Goal: Task Accomplishment & Management: Manage account settings

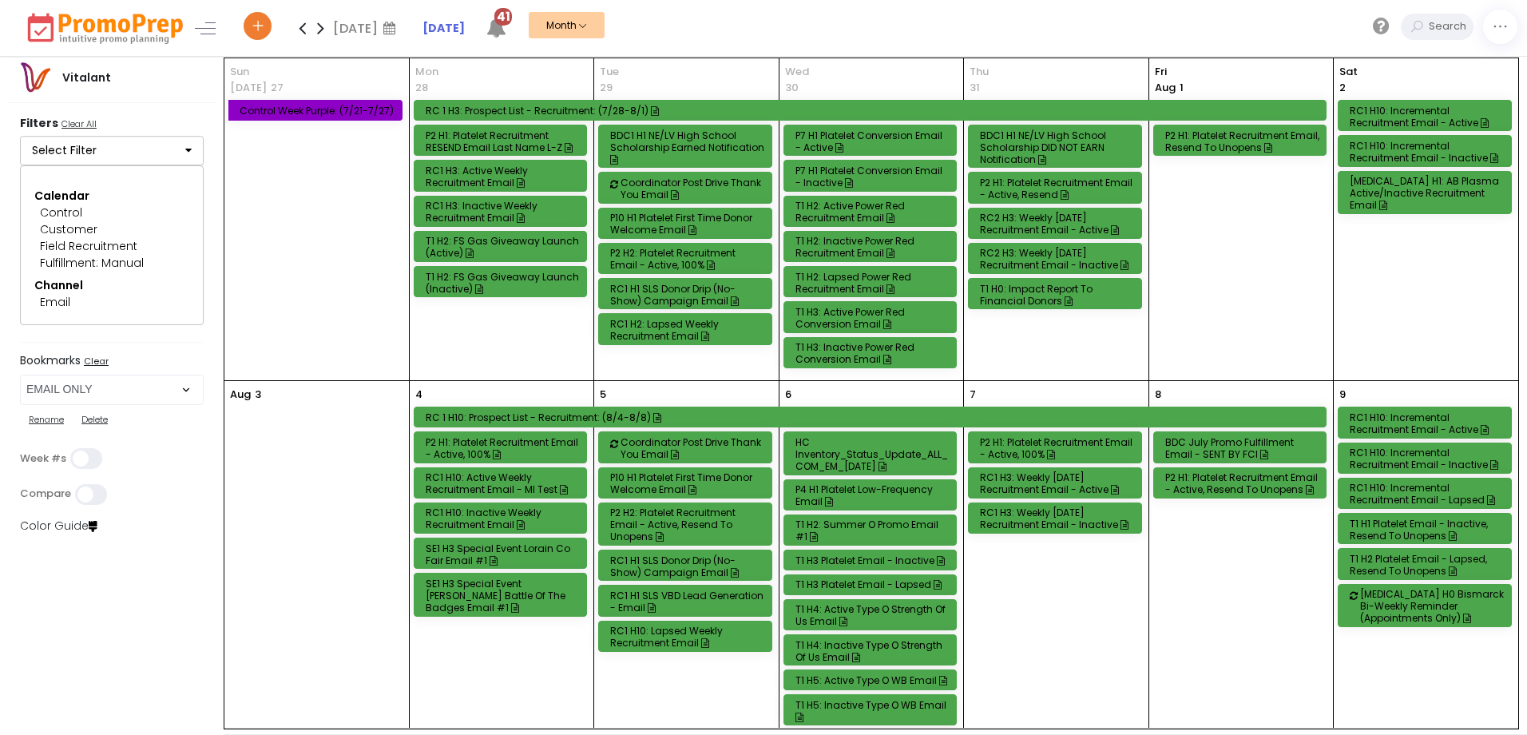
select select "219"
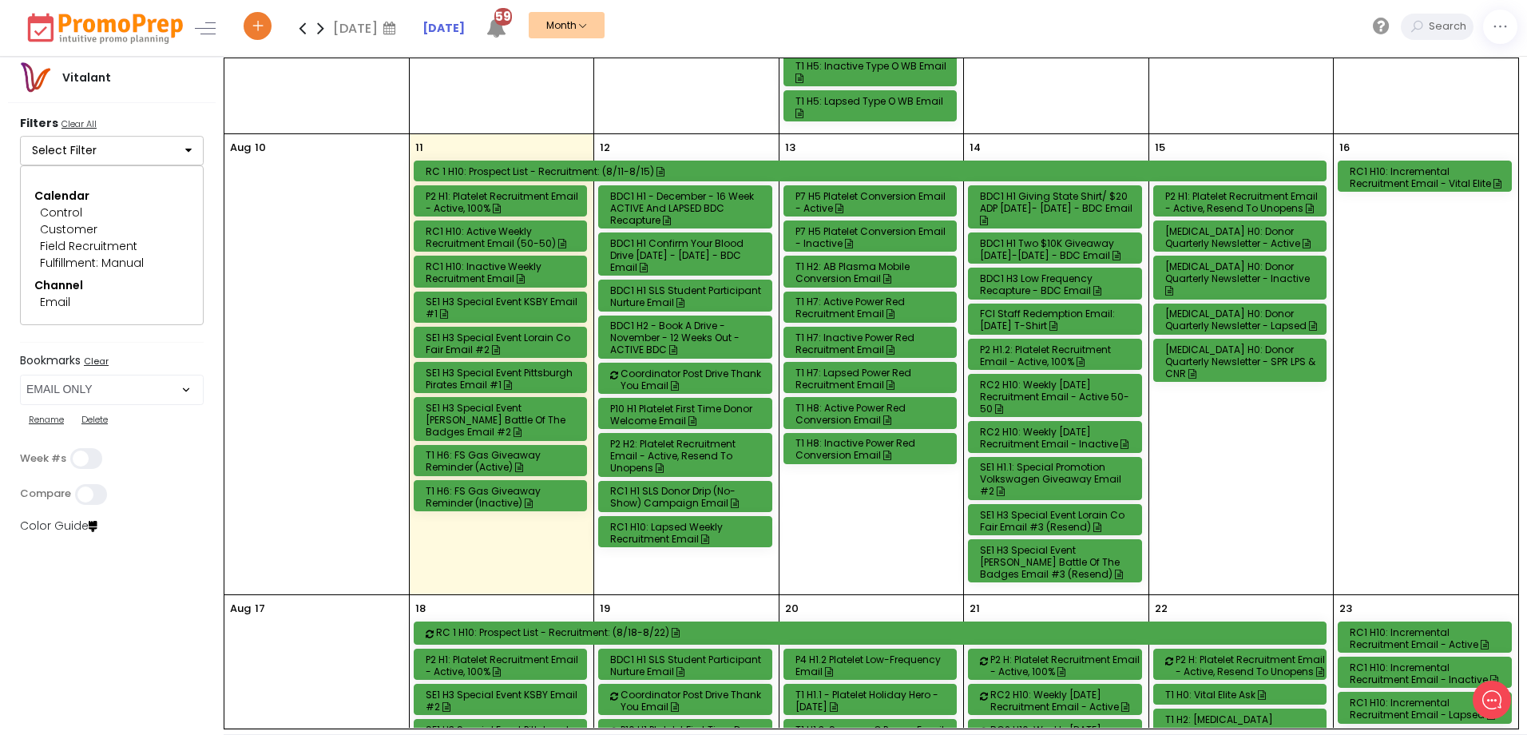
click at [1074, 203] on div "BDC1 H1 Giving State Shirt/ $20 ADP [DATE]- [DATE] - BDC Email" at bounding box center [1057, 208] width 155 height 36
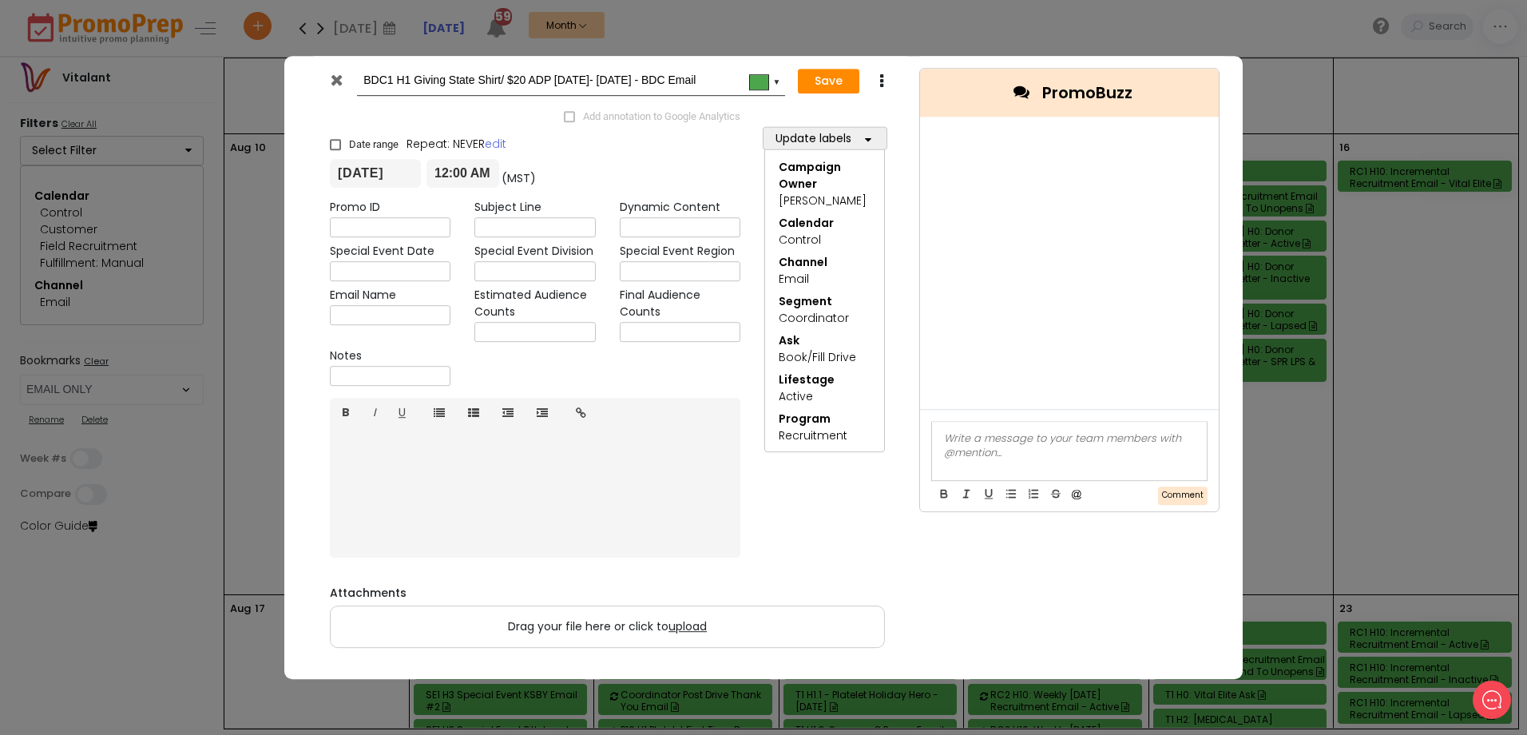
click at [342, 79] on icon at bounding box center [337, 80] width 12 height 16
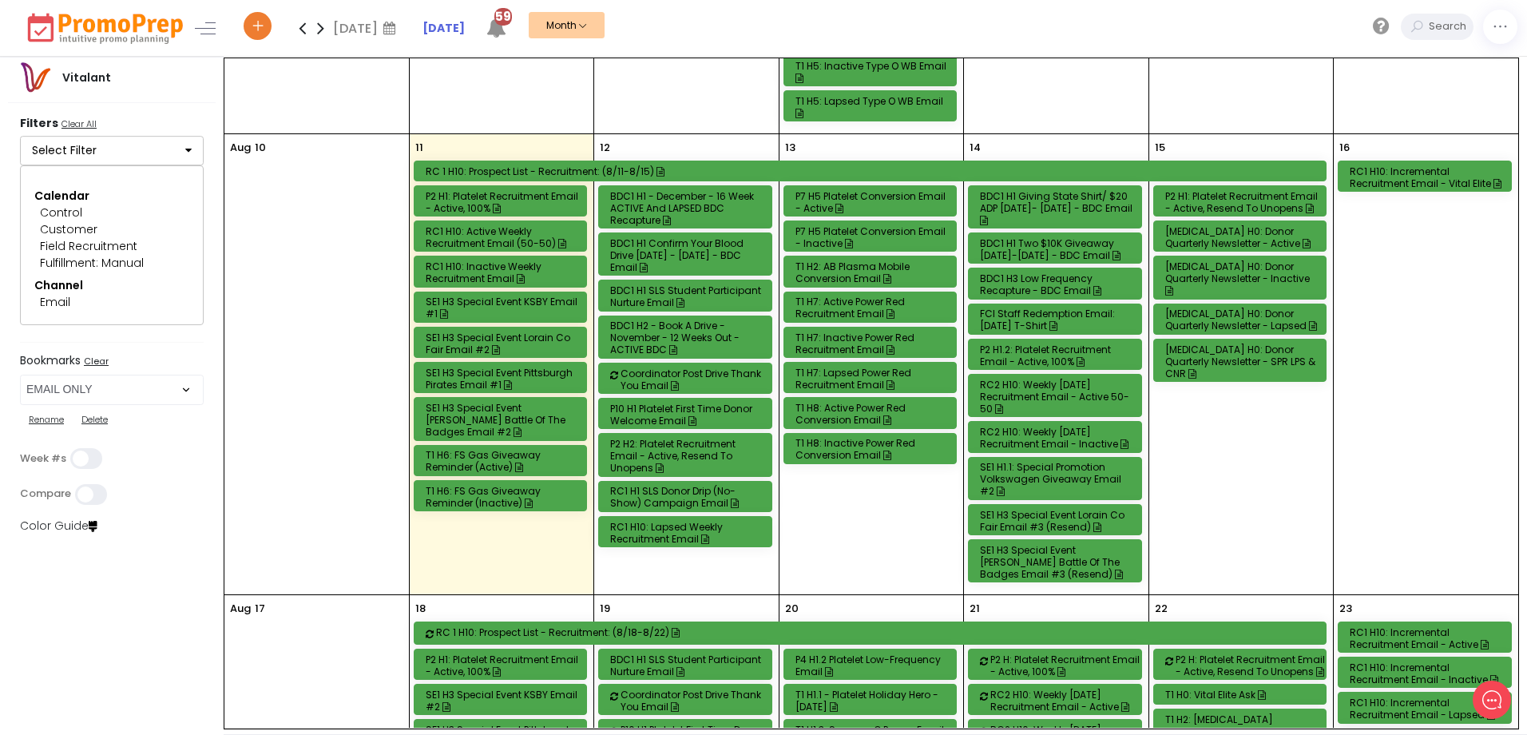
click at [1066, 248] on div "BDC1 H1 Two $10K Giveaway [DATE]-[DATE] - BDC Email" at bounding box center [1057, 249] width 155 height 24
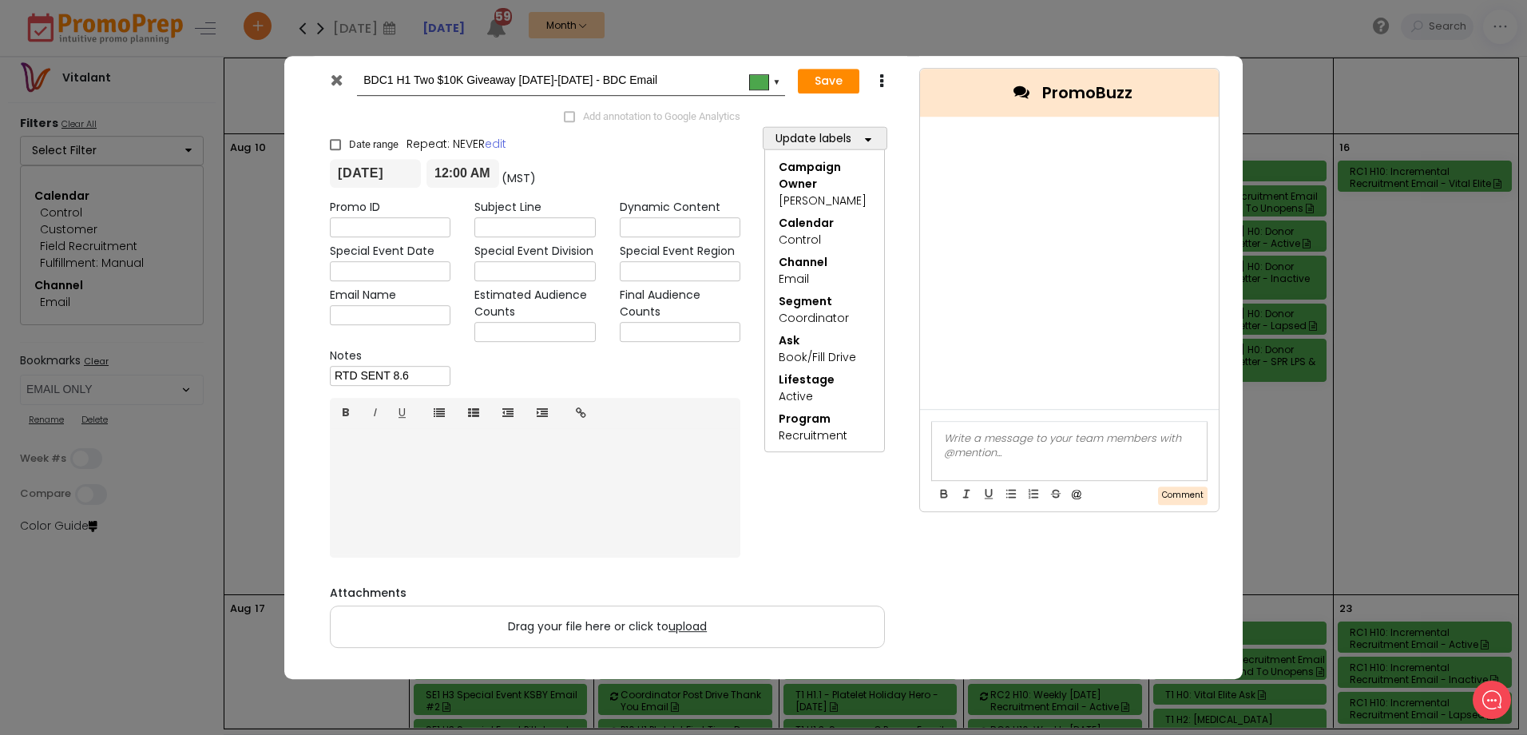
click at [336, 81] on icon at bounding box center [337, 80] width 12 height 16
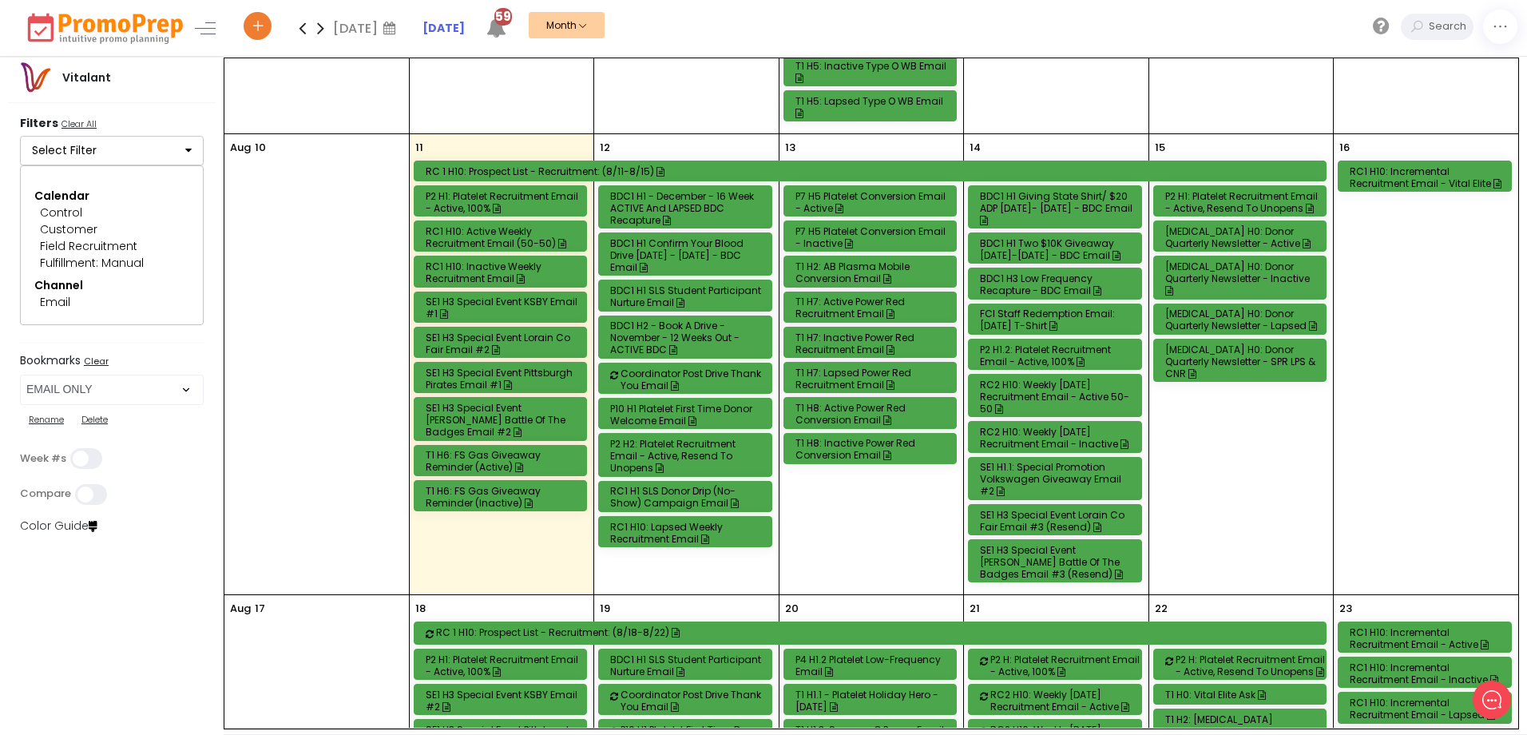
click at [1030, 280] on div "BDC1 H3 Low Frequency Recapture - BDC Email" at bounding box center [1057, 284] width 155 height 24
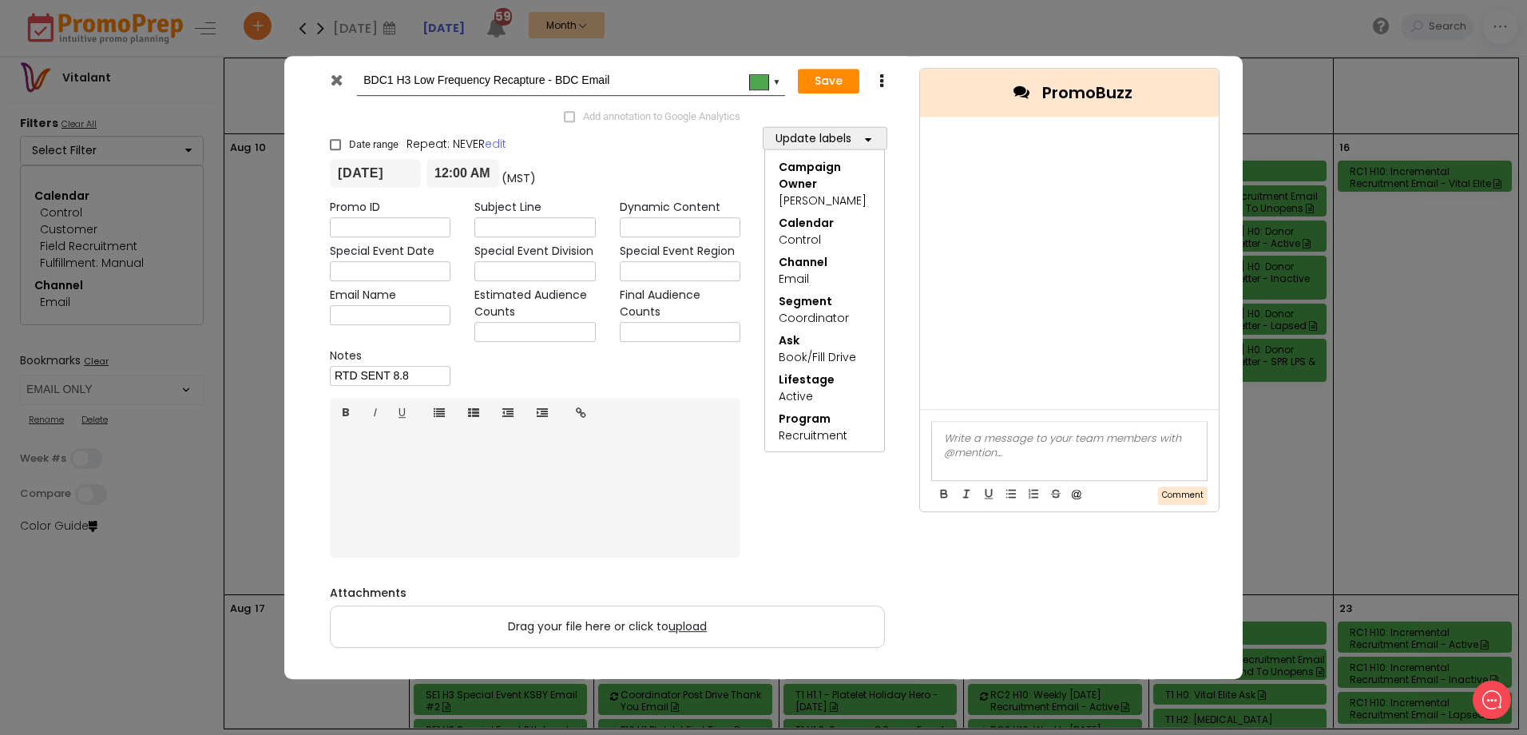
click at [331, 79] on icon at bounding box center [337, 80] width 12 height 16
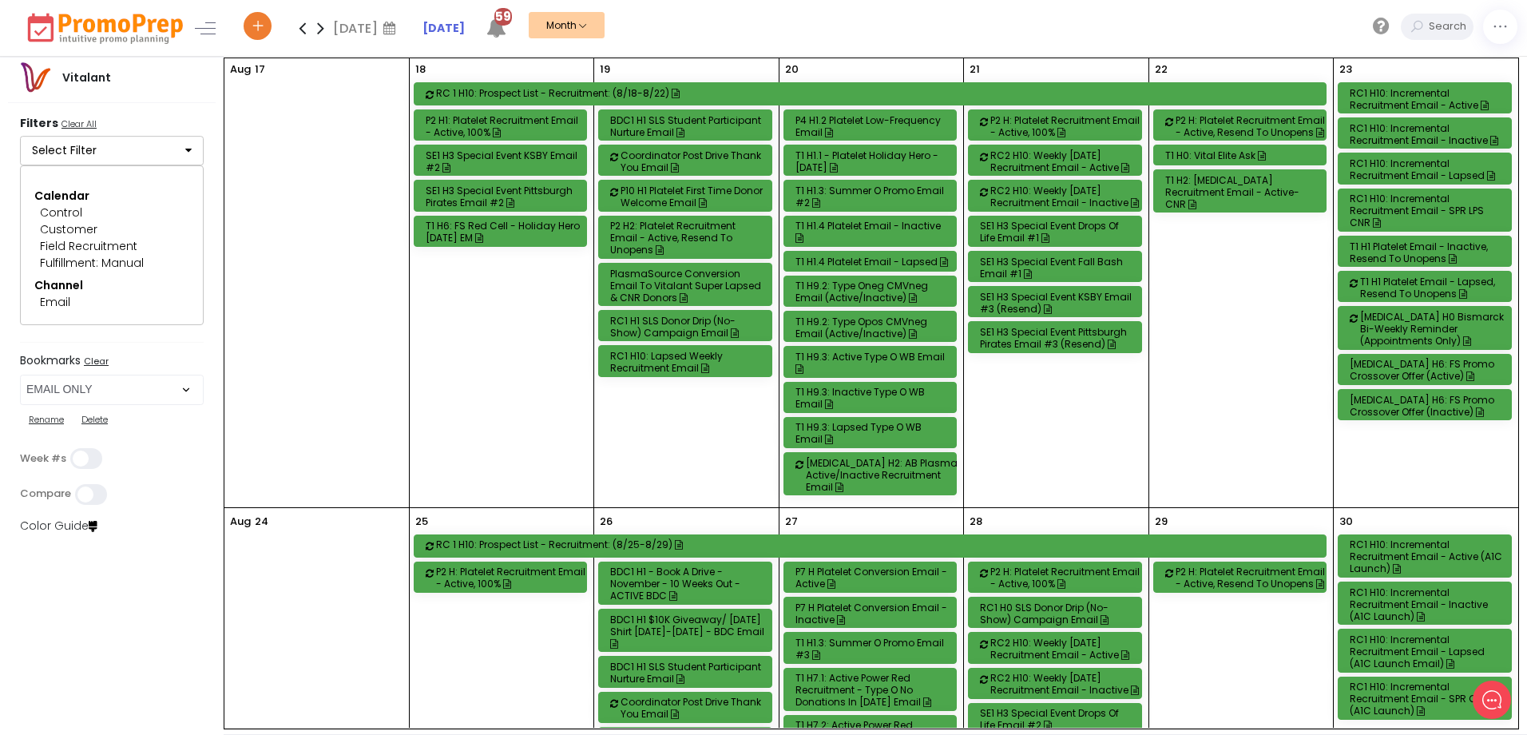
scroll to position [1118, 0]
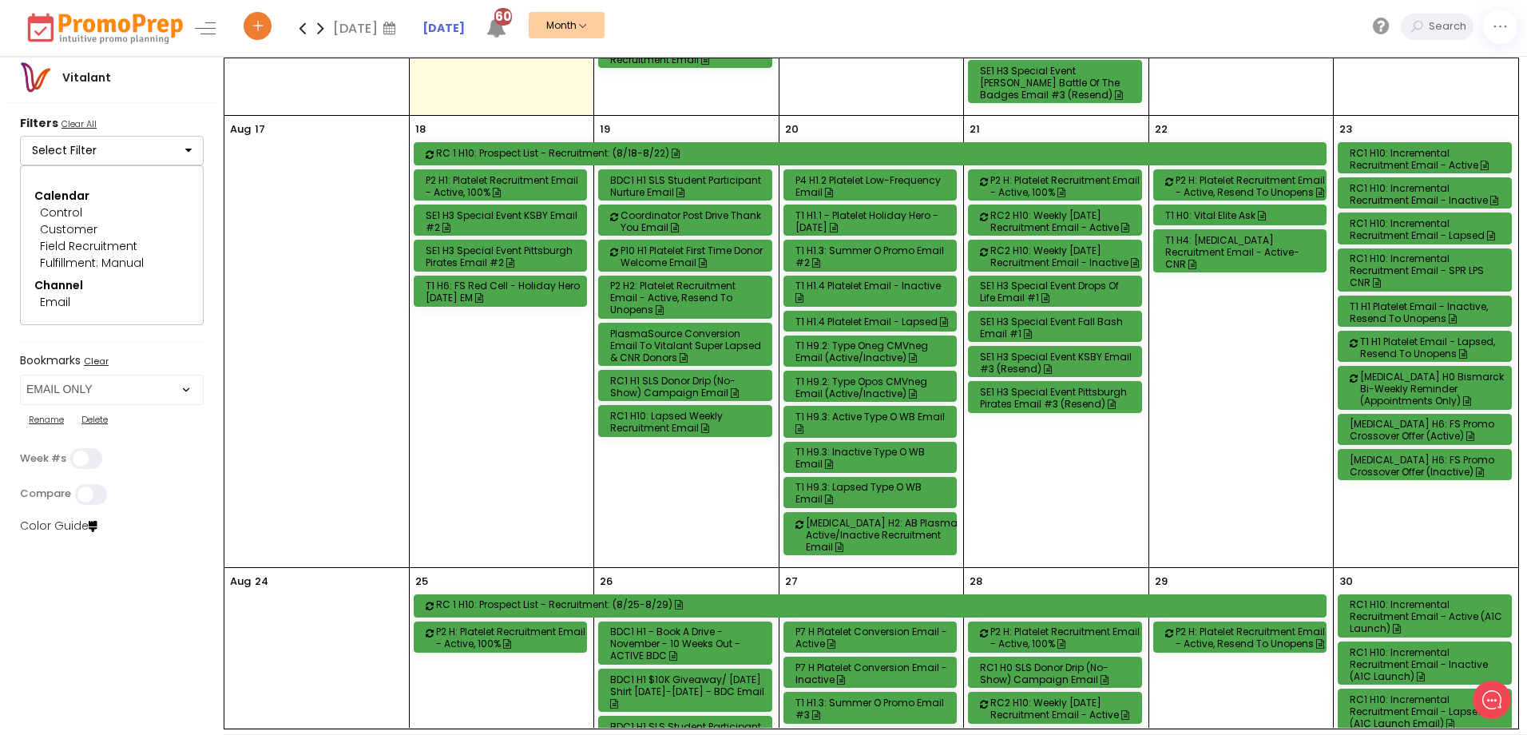
click at [1225, 174] on div "P2 H: Platelet Recruitment Email - Active, Resend to Unopens" at bounding box center [1253, 186] width 155 height 24
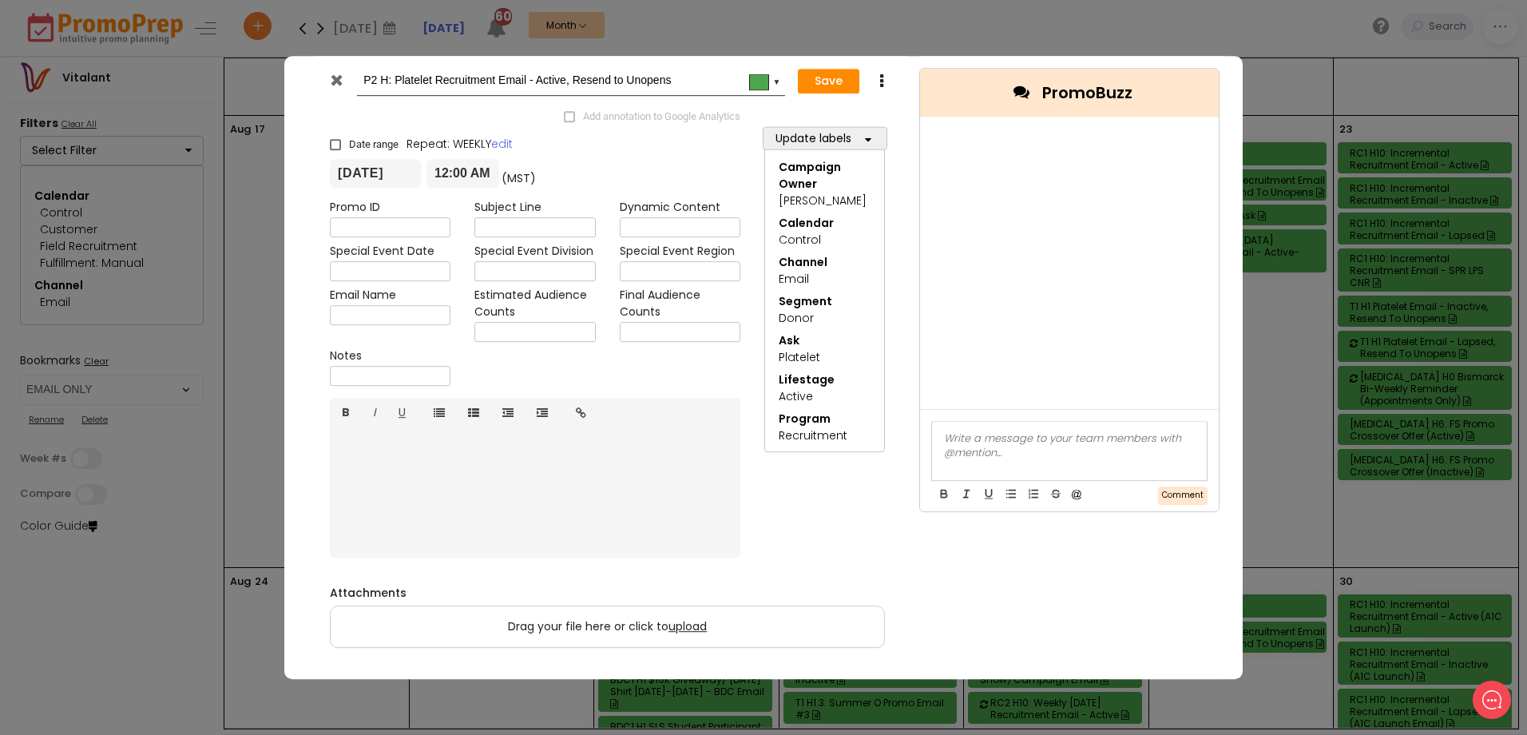
click at [335, 80] on icon at bounding box center [337, 80] width 12 height 16
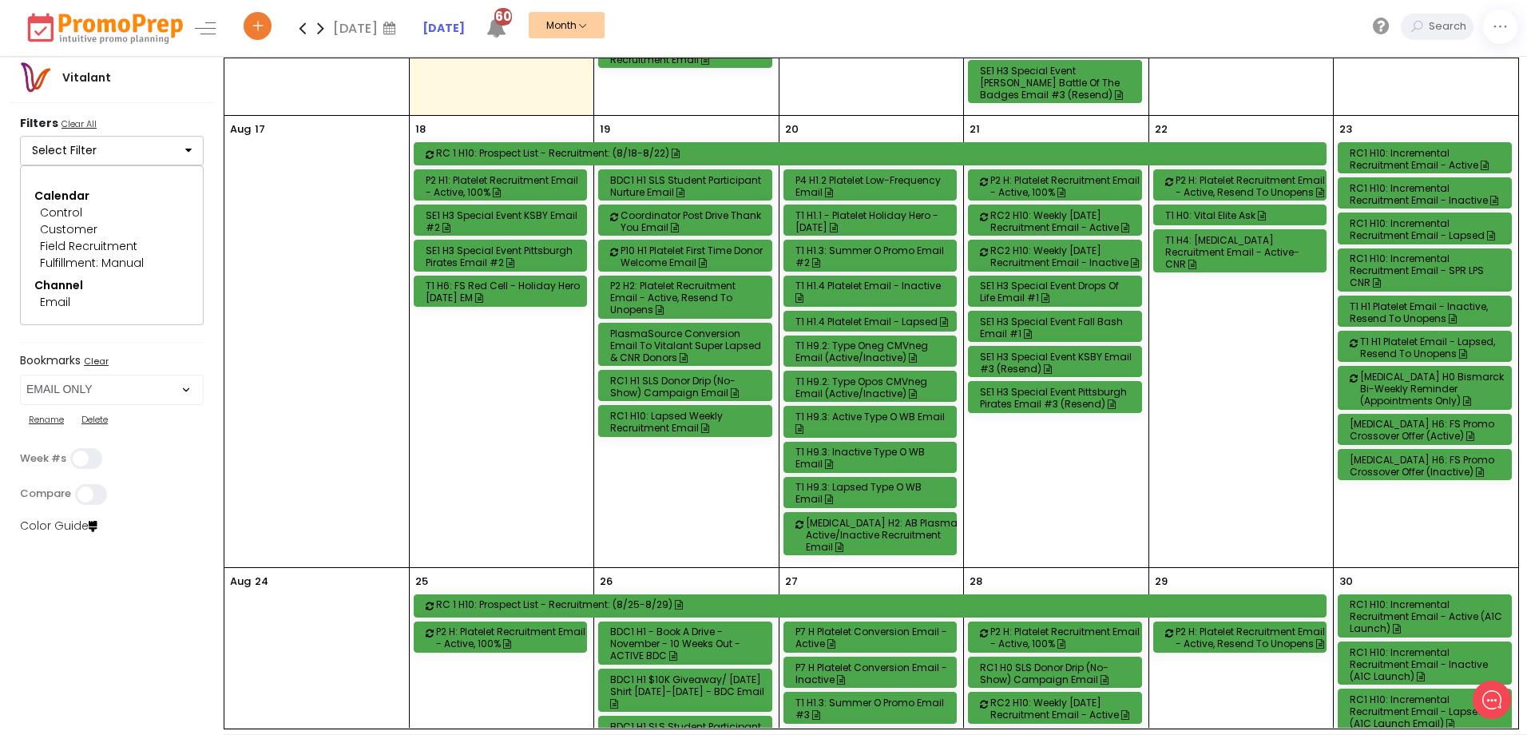
click at [1221, 246] on div "T1 H4: [MEDICAL_DATA] Recruitment Email - Active-CNR" at bounding box center [1243, 252] width 155 height 36
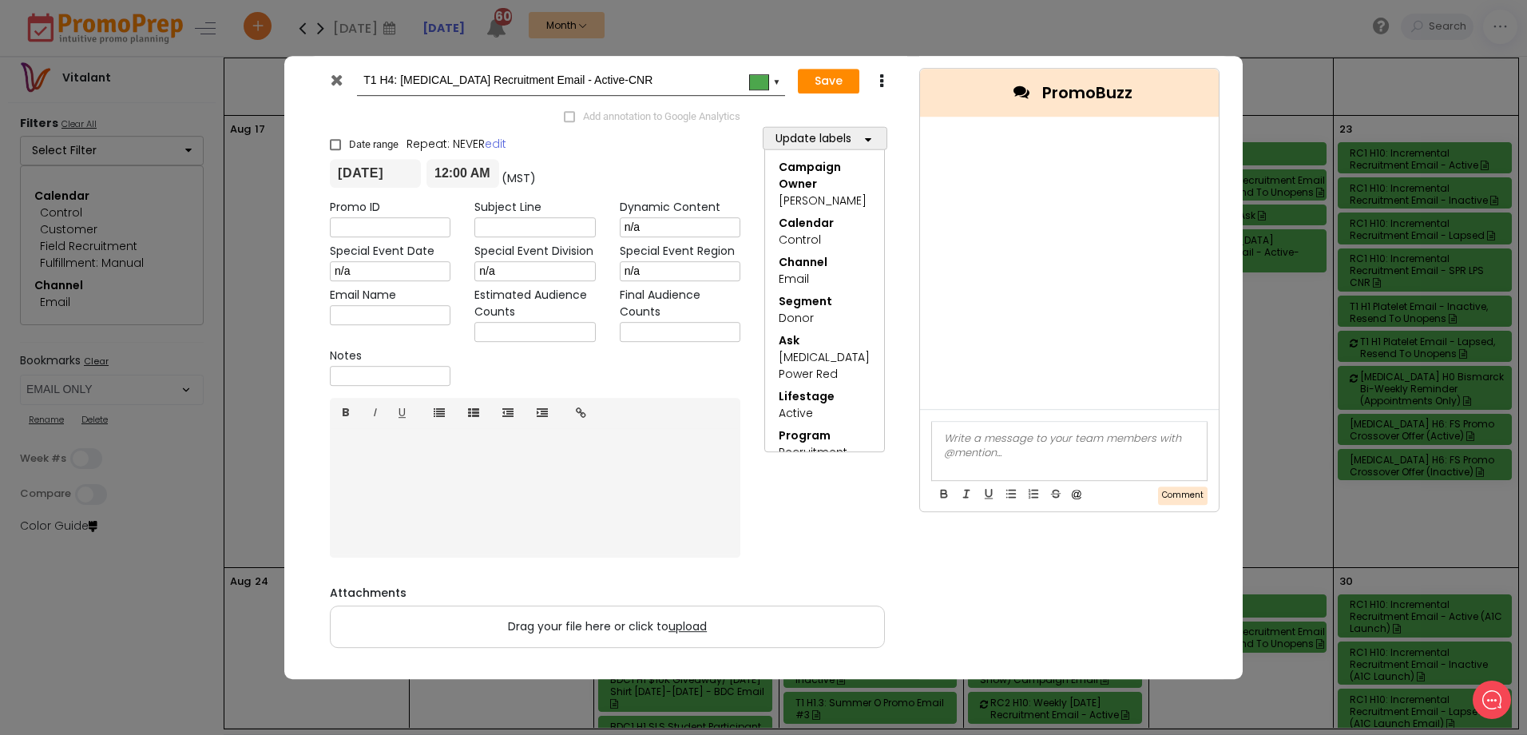
click at [339, 79] on icon at bounding box center [337, 80] width 12 height 16
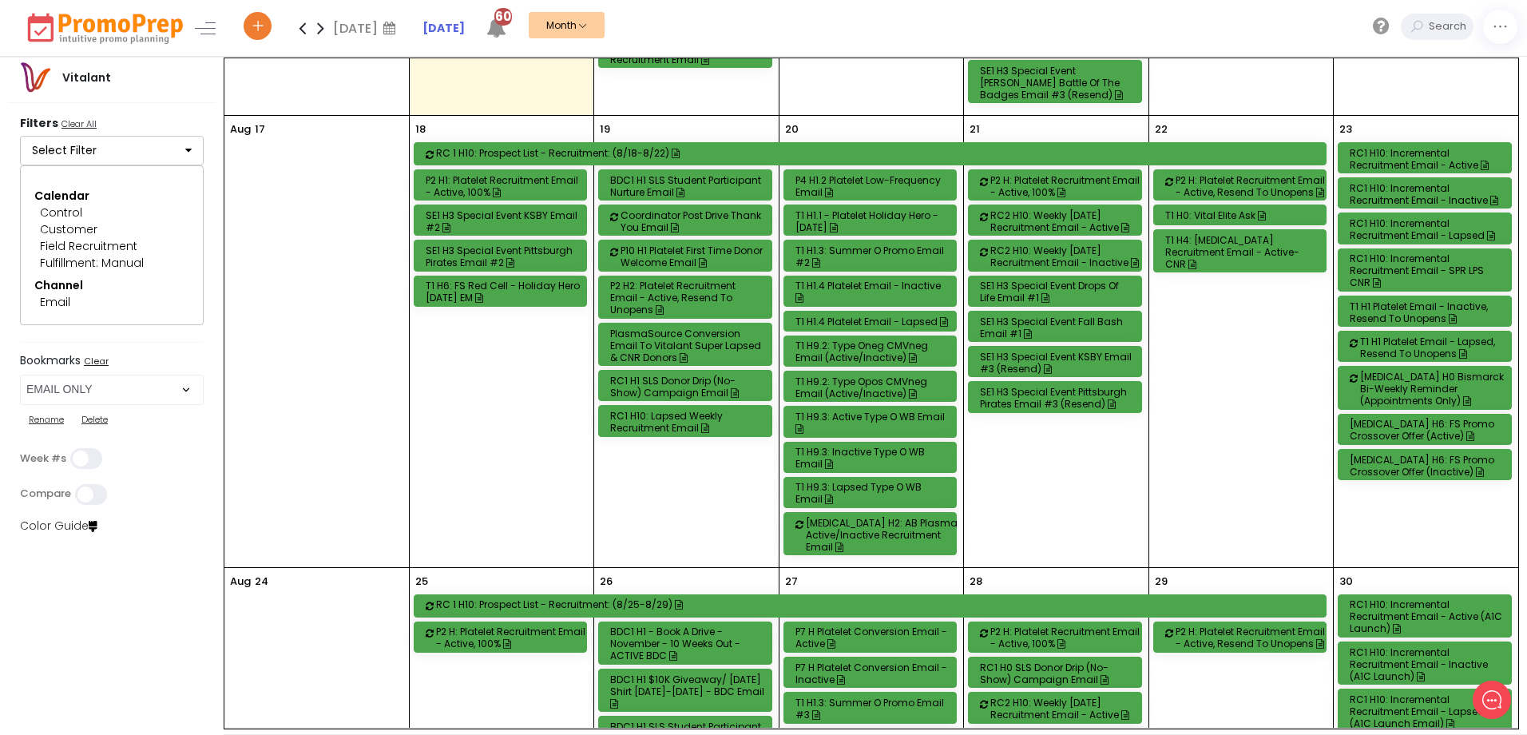
click at [1224, 213] on div "T1 H0: Vital Elite Ask" at bounding box center [1243, 215] width 155 height 12
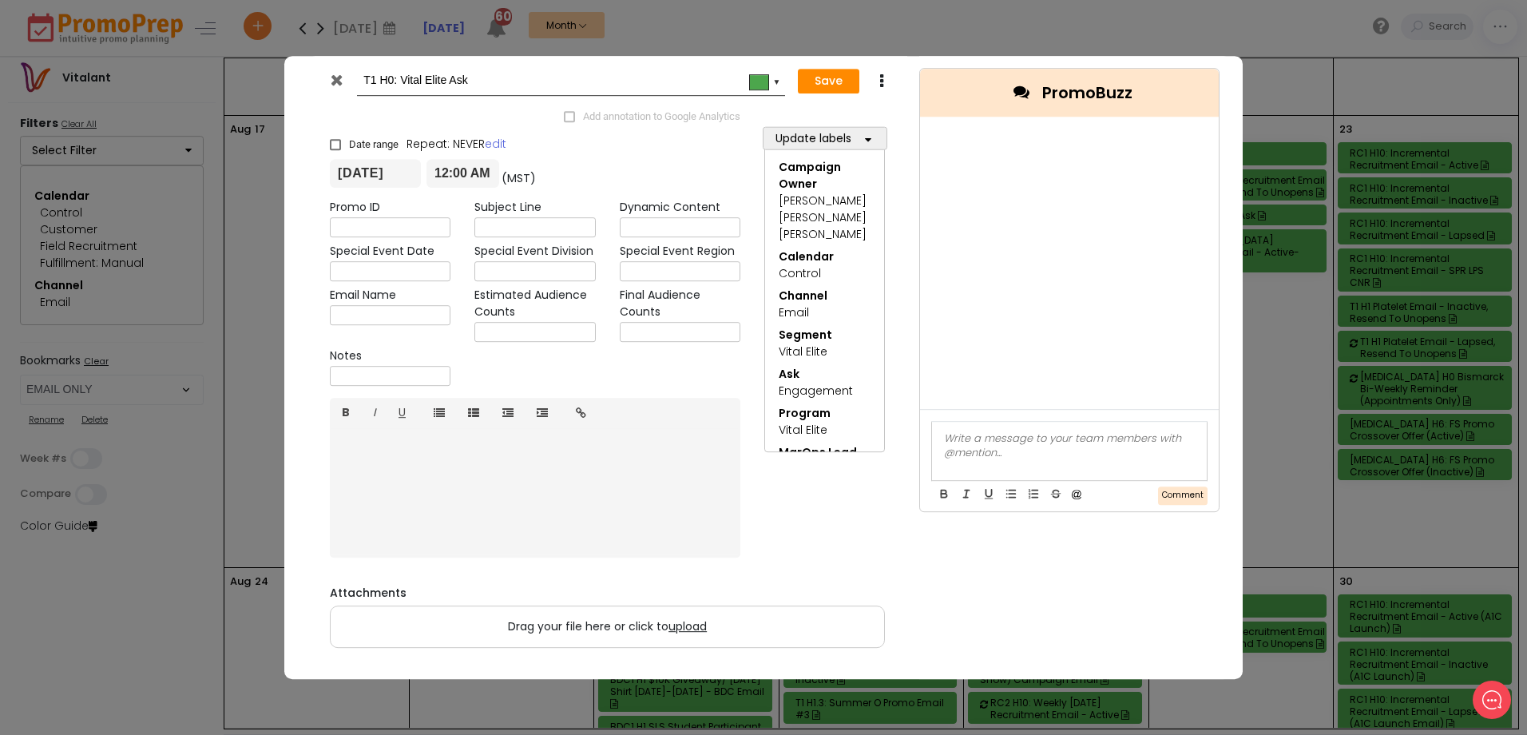
click at [332, 77] on icon at bounding box center [337, 80] width 12 height 16
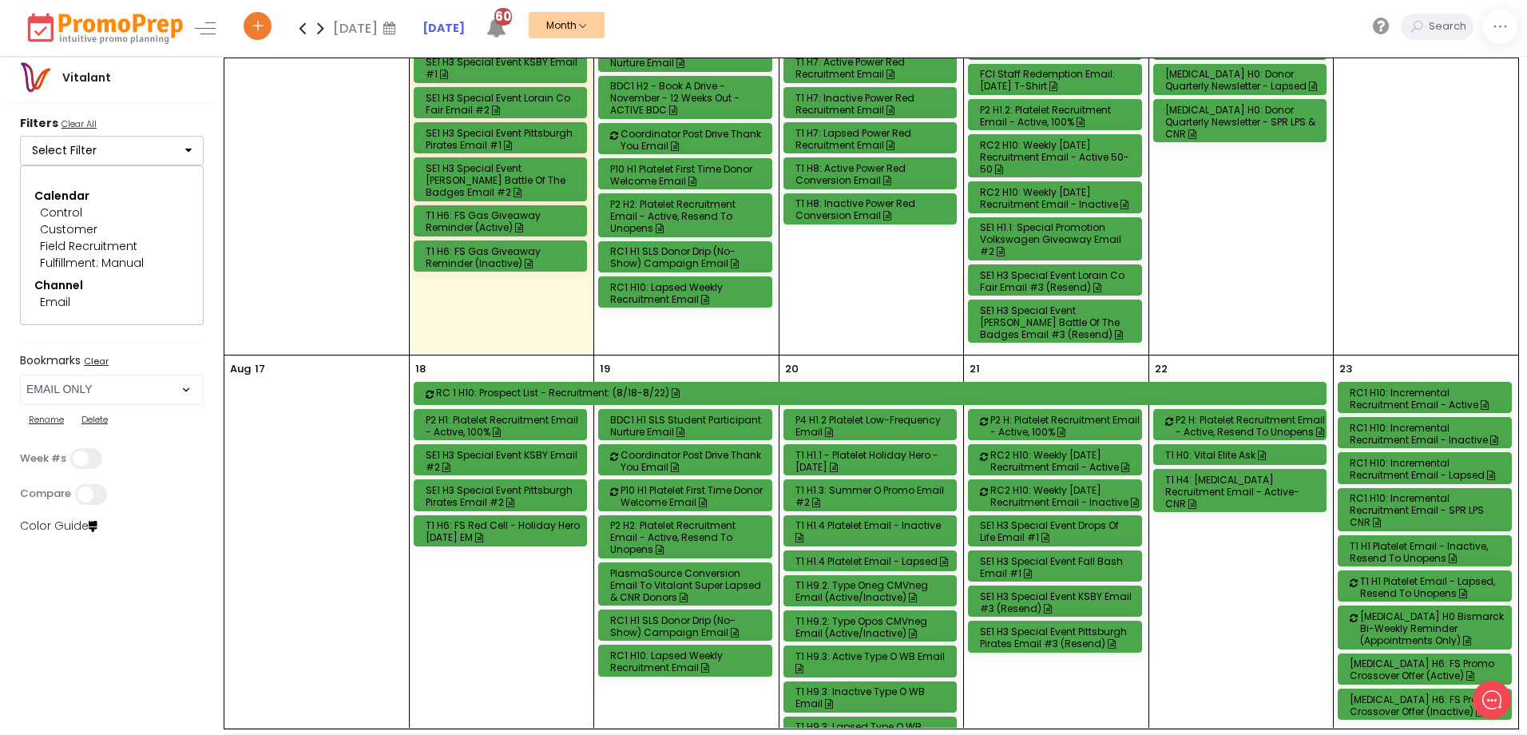
scroll to position [959, 0]
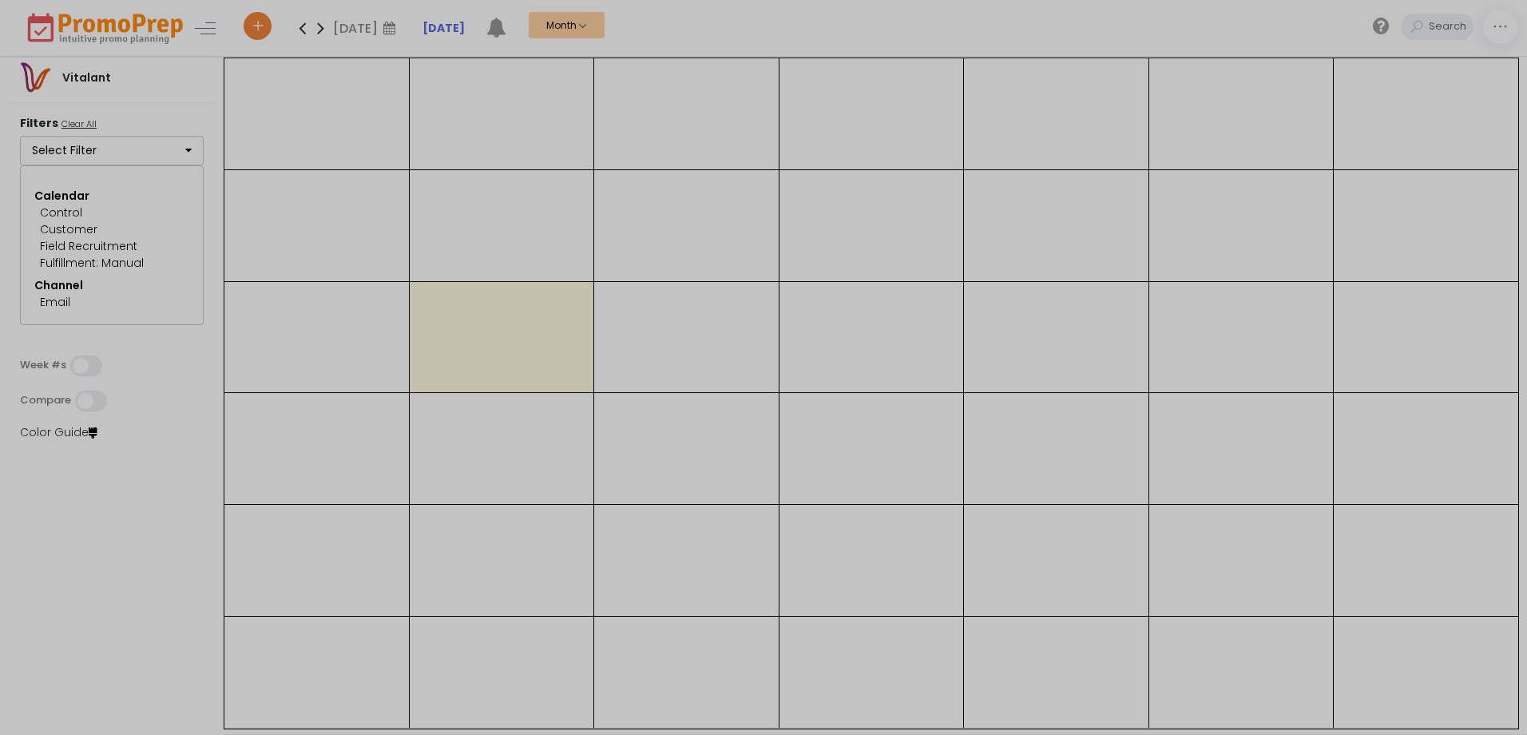
select select "219"
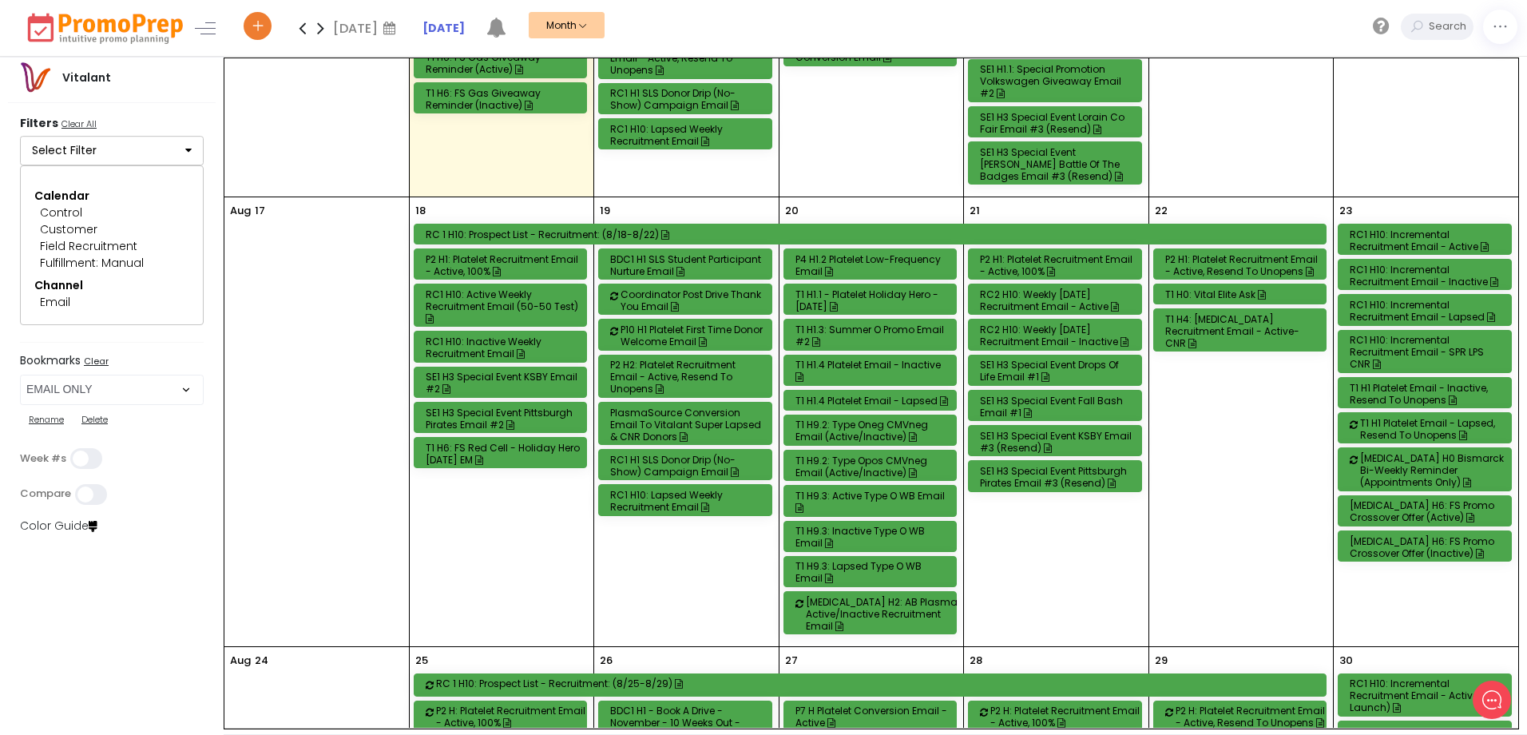
scroll to position [1039, 0]
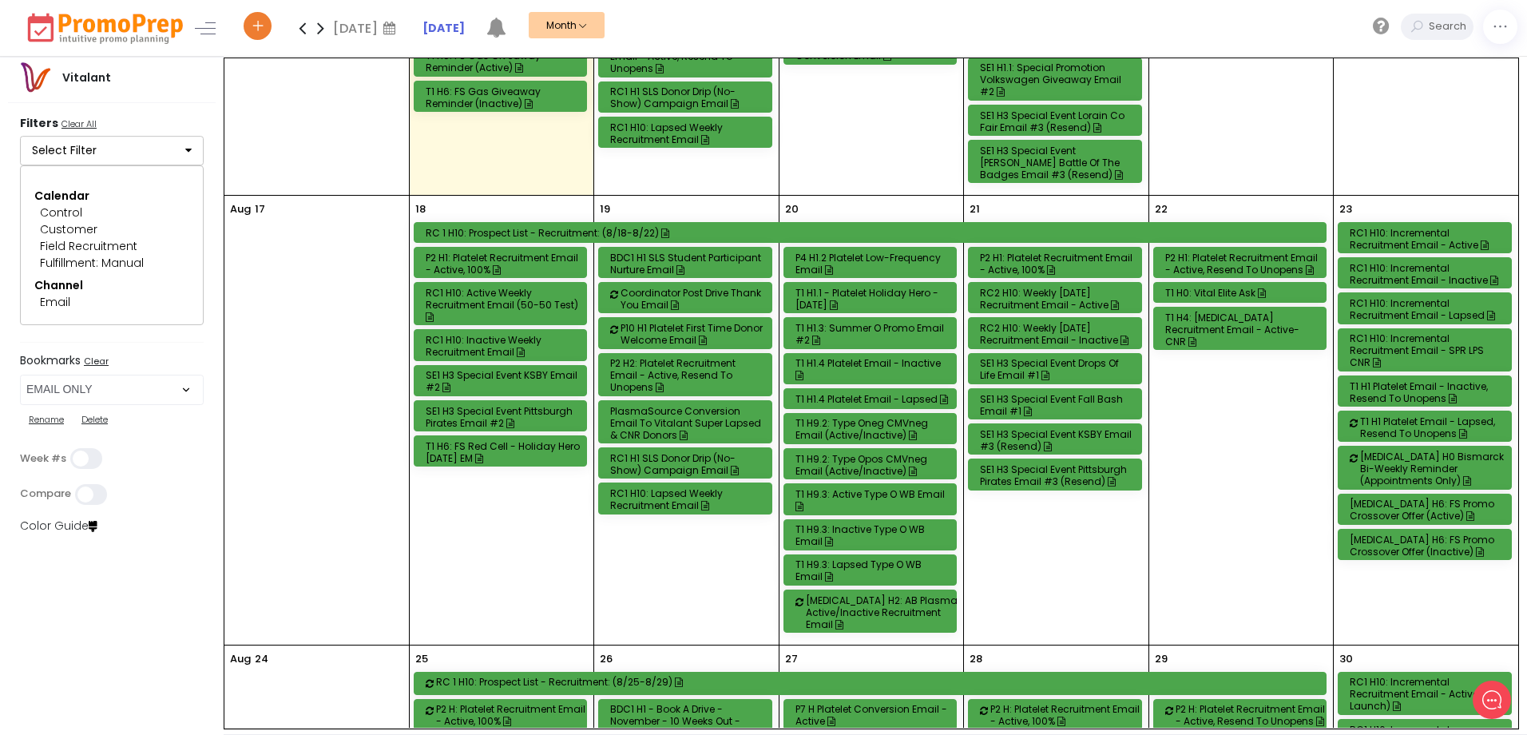
click at [884, 256] on div "P4 H1.2 Platelet Low-Frequency Email" at bounding box center [873, 264] width 155 height 24
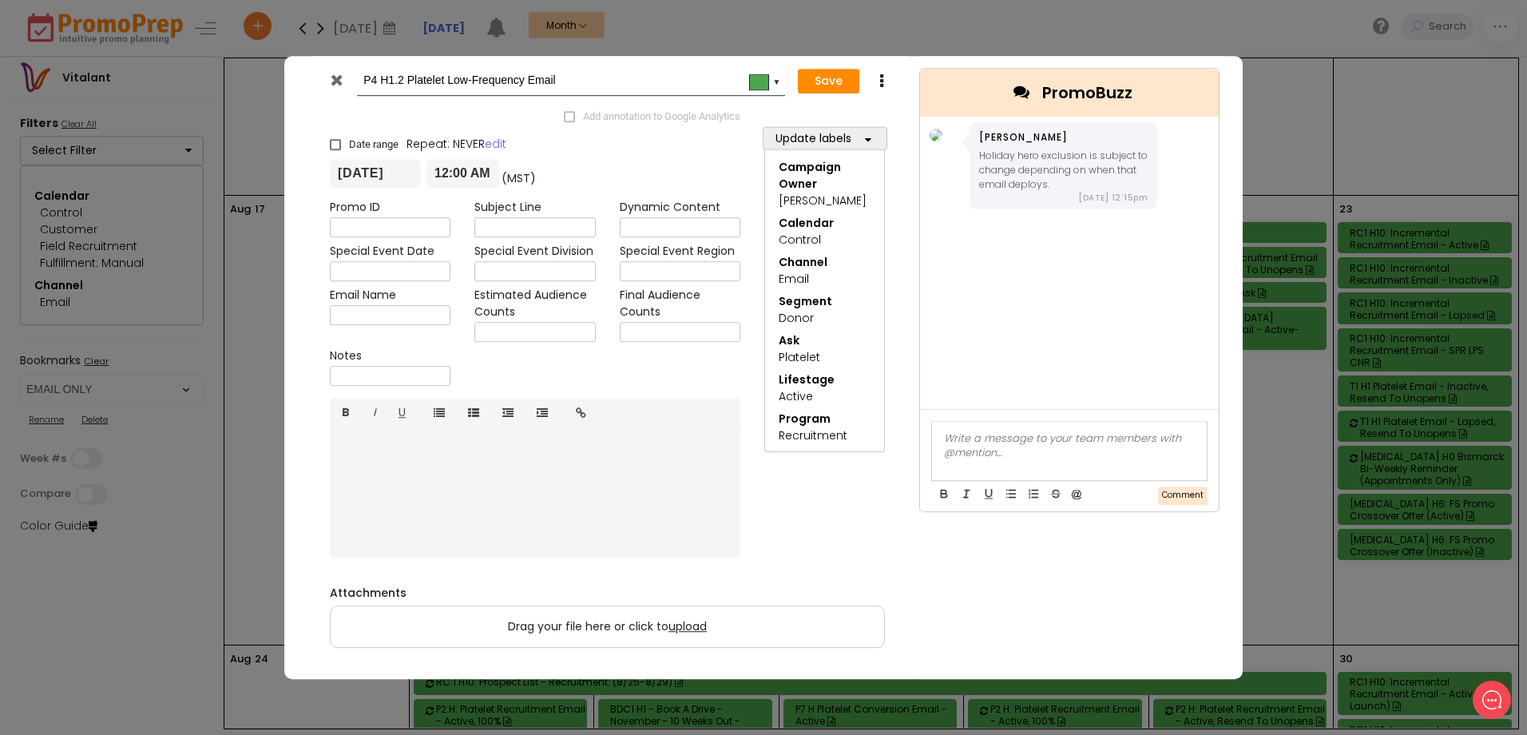
click at [328, 77] on div at bounding box center [338, 84] width 39 height 24
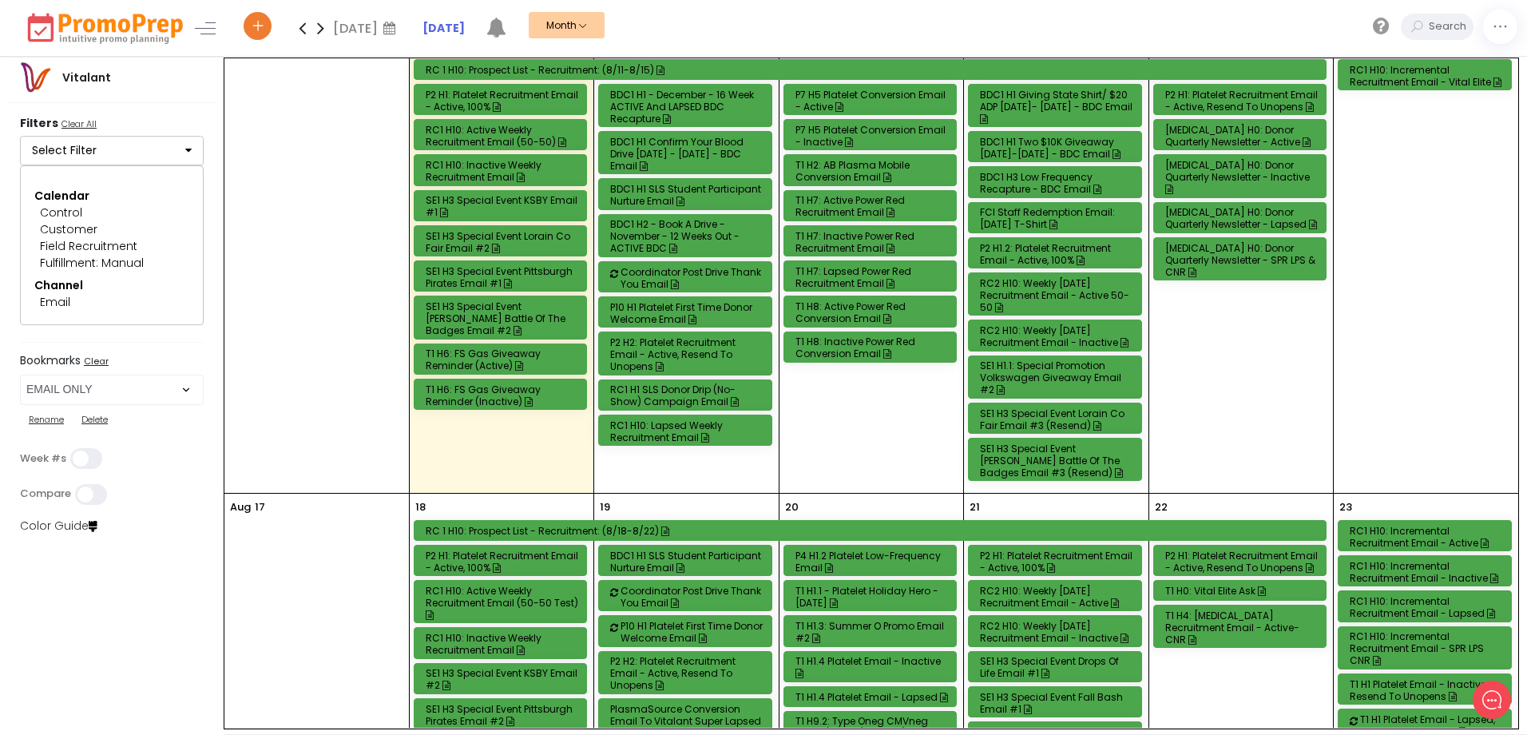
scroll to position [719, 0]
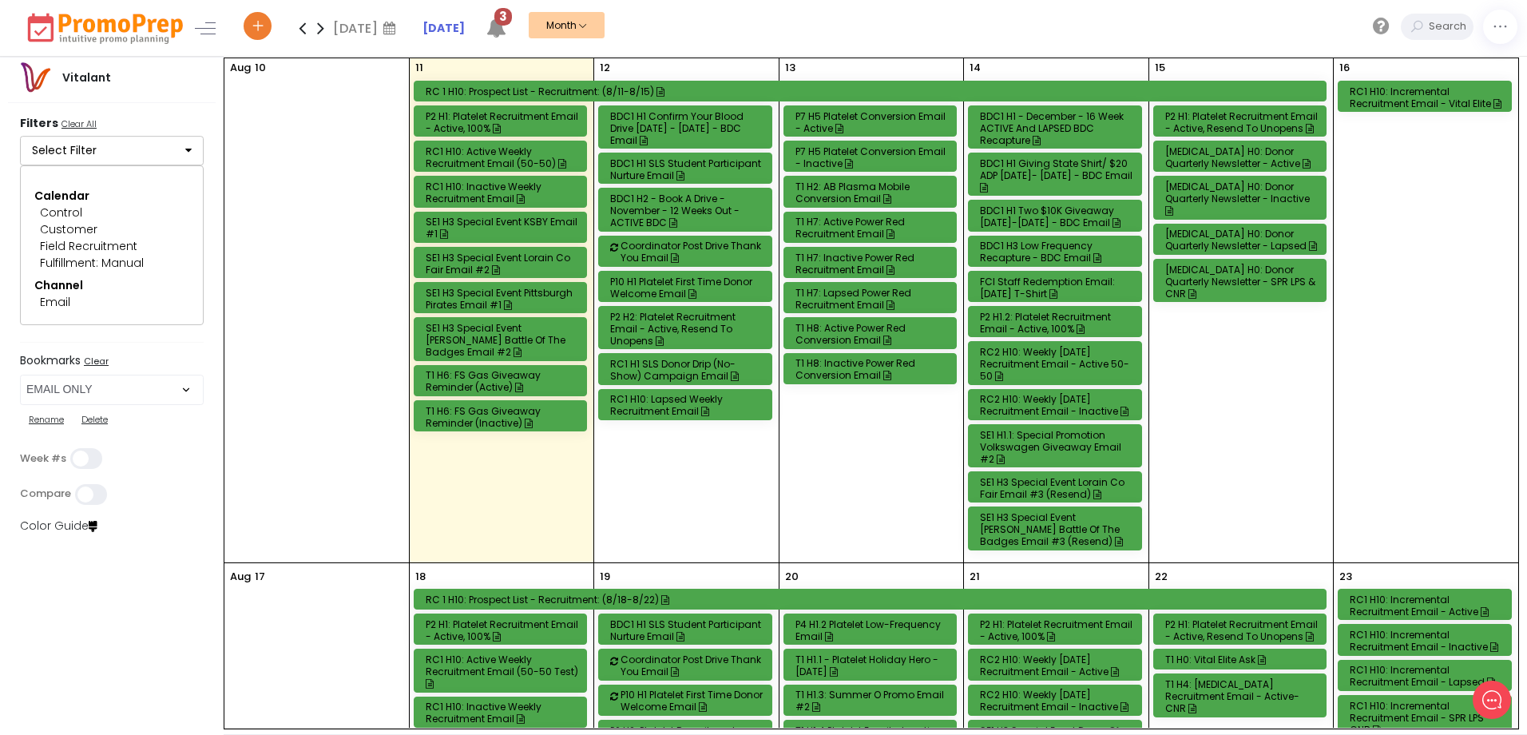
click at [689, 332] on div "P2 H2: Platelet Recruitment Email - Active, Resend to Unopens" at bounding box center [687, 329] width 155 height 36
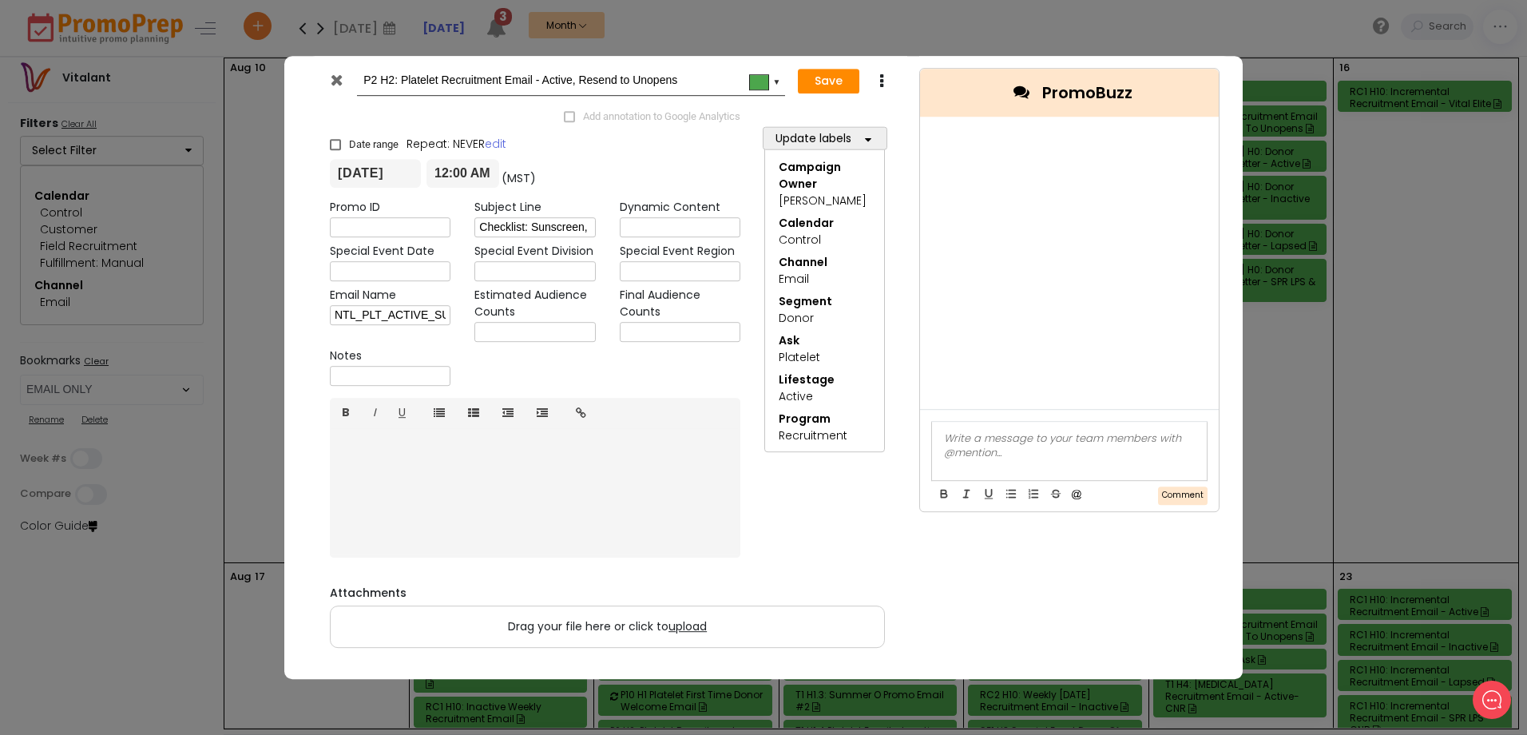
click at [548, 328] on input "text" at bounding box center [535, 332] width 121 height 20
type input "14,921"
click at [833, 81] on button "Save" at bounding box center [829, 82] width 62 height 26
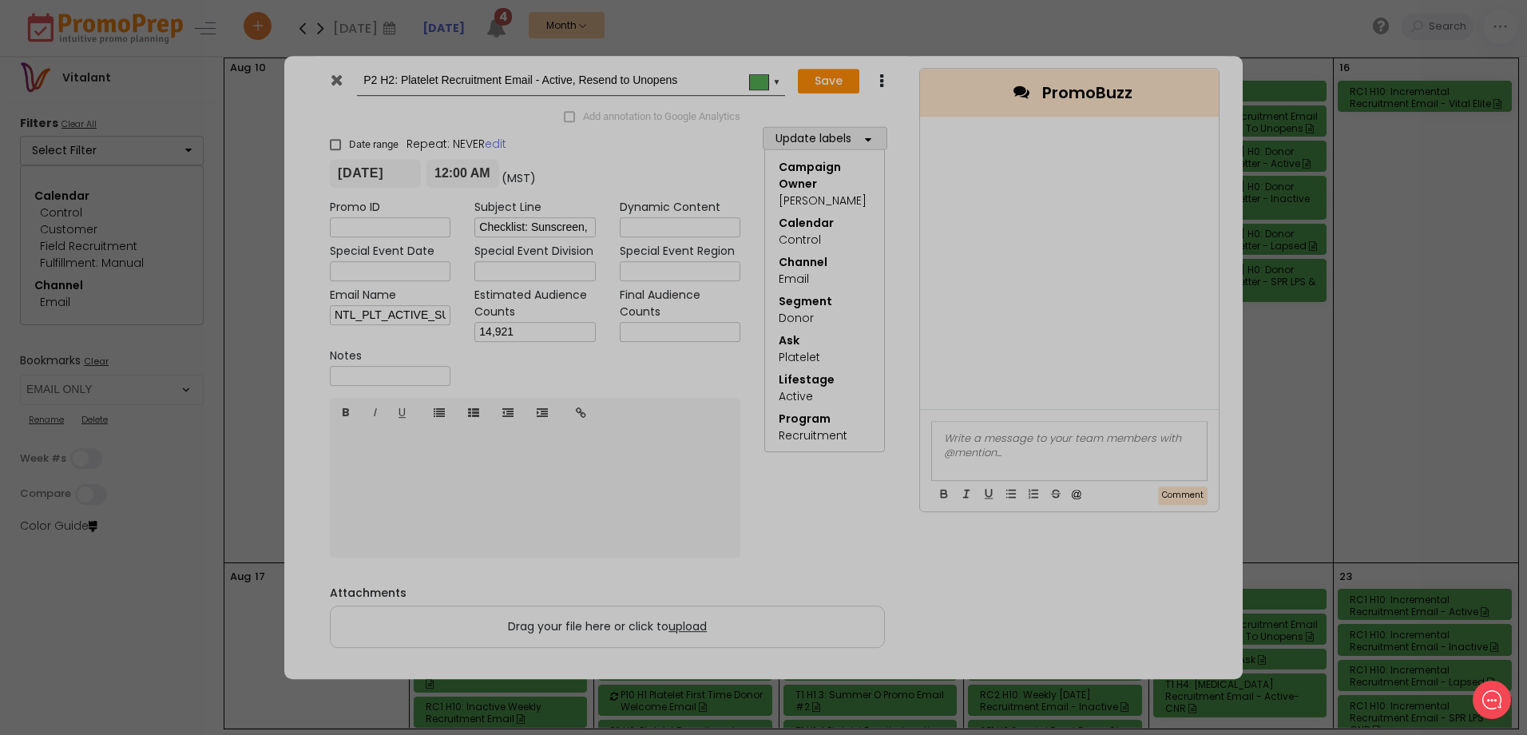
type input "[DATE]"
type input "00:00"
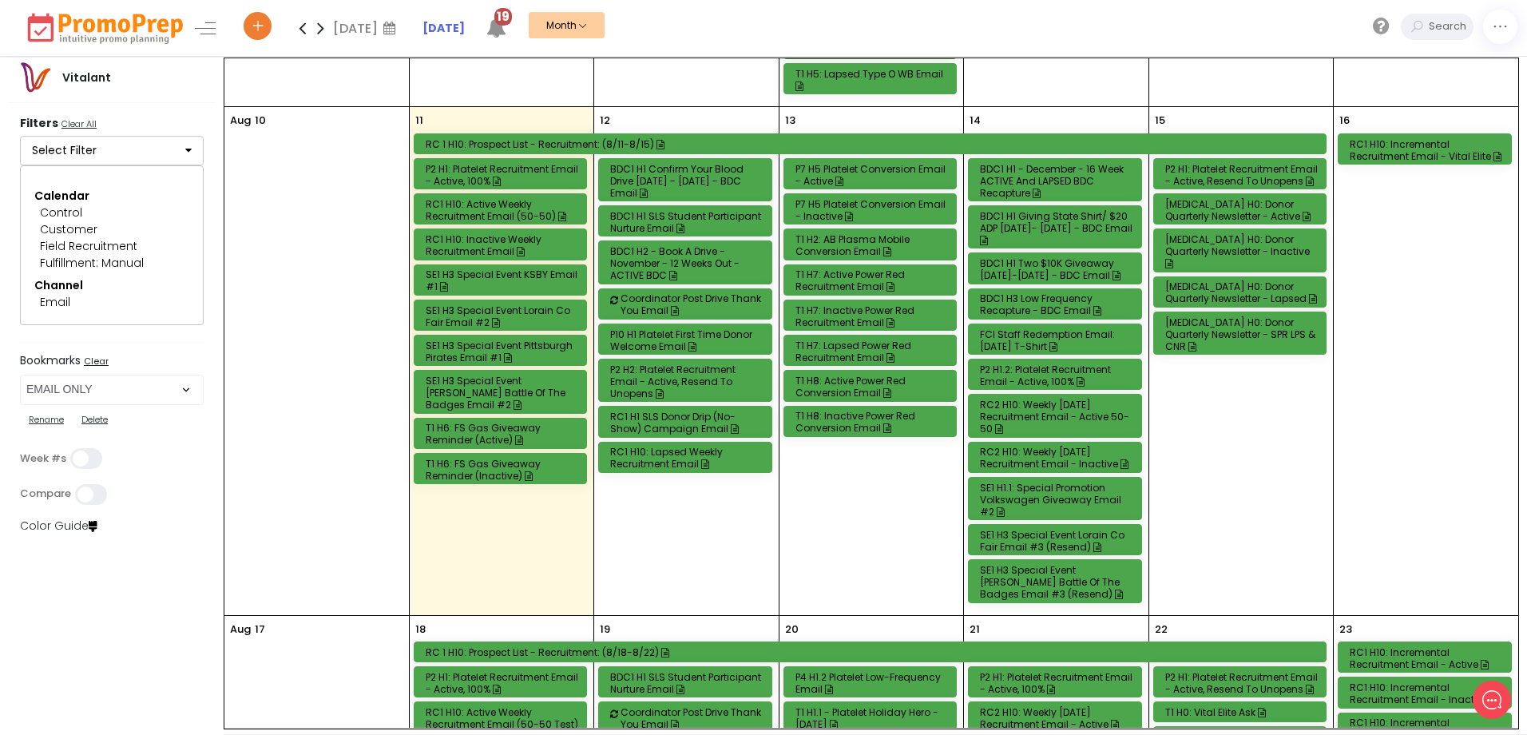
scroll to position [639, 0]
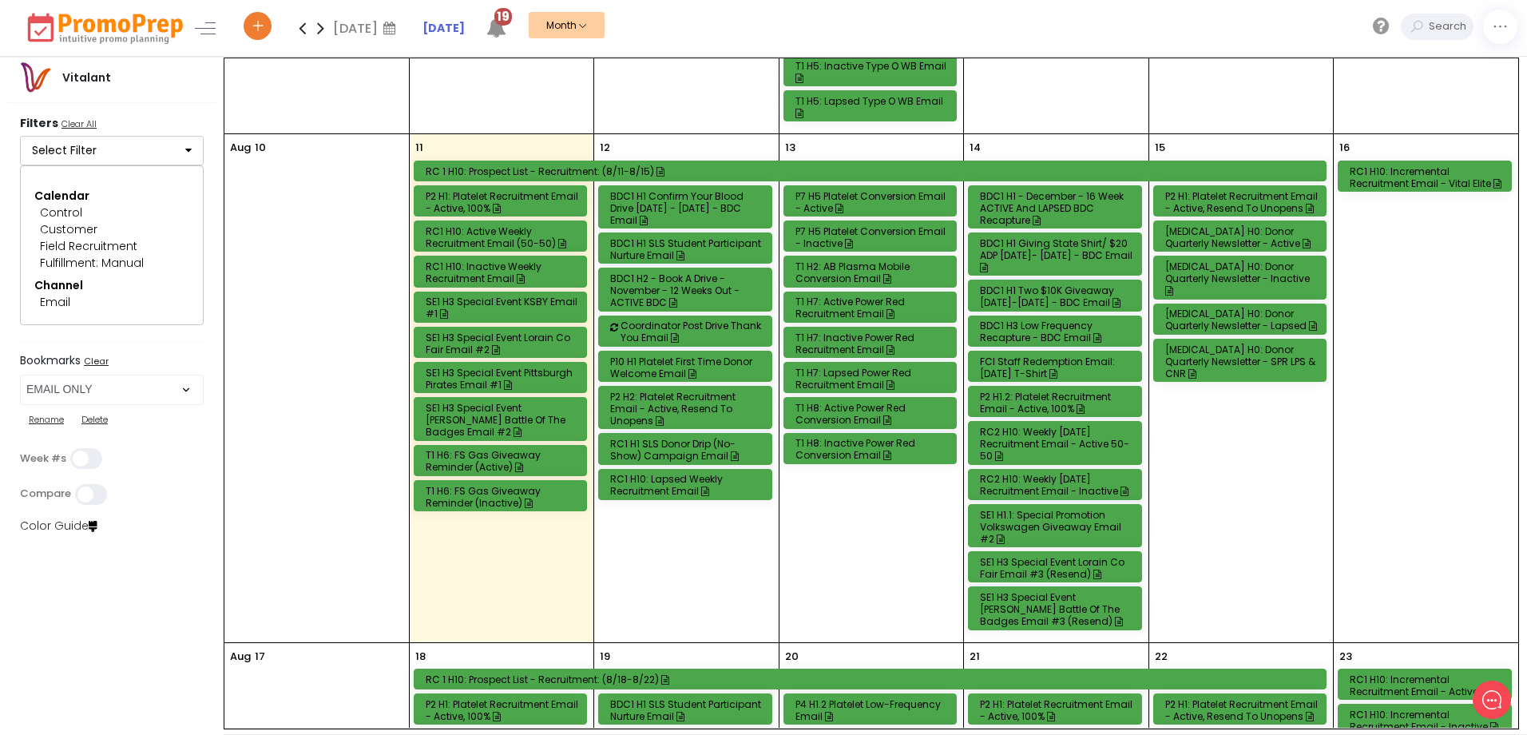
click at [1035, 324] on div "BDC1 H3 Low Frequency Recapture - BDC Email" at bounding box center [1057, 332] width 155 height 24
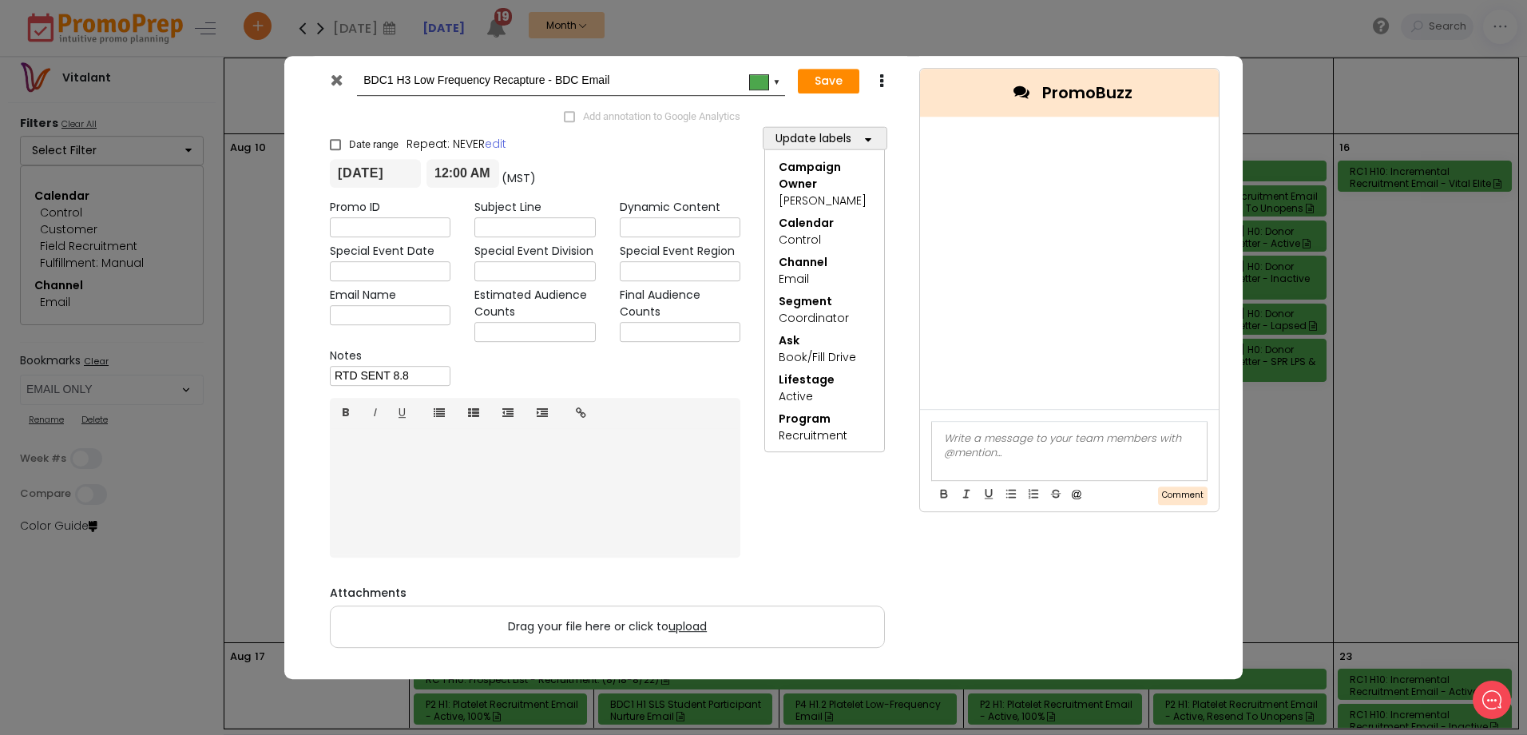
click at [336, 77] on icon at bounding box center [337, 80] width 12 height 16
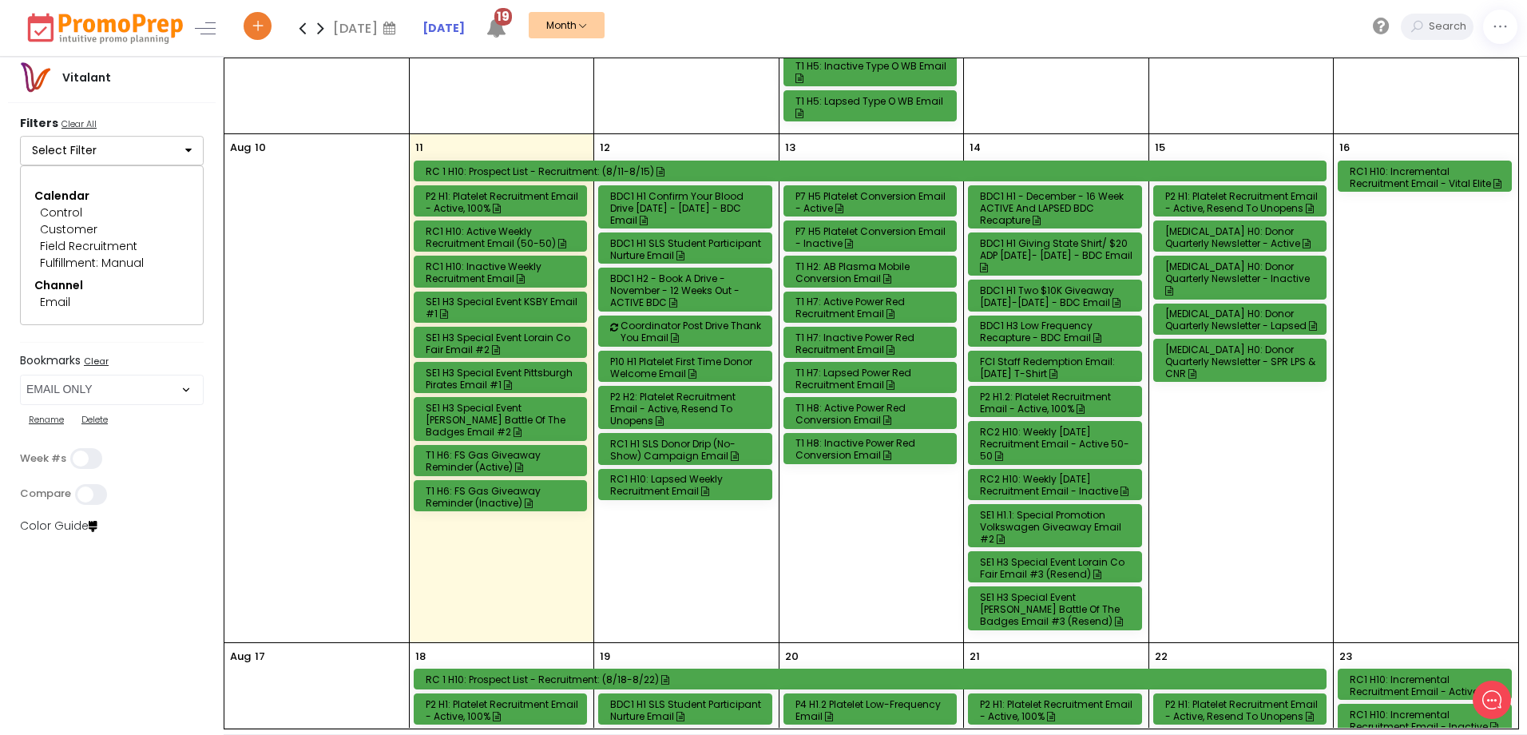
click at [1043, 256] on div "BDC1 H1 Giving State Shirt/ $20 ADP [DATE]- [DATE] - BDC Email" at bounding box center [1057, 255] width 155 height 36
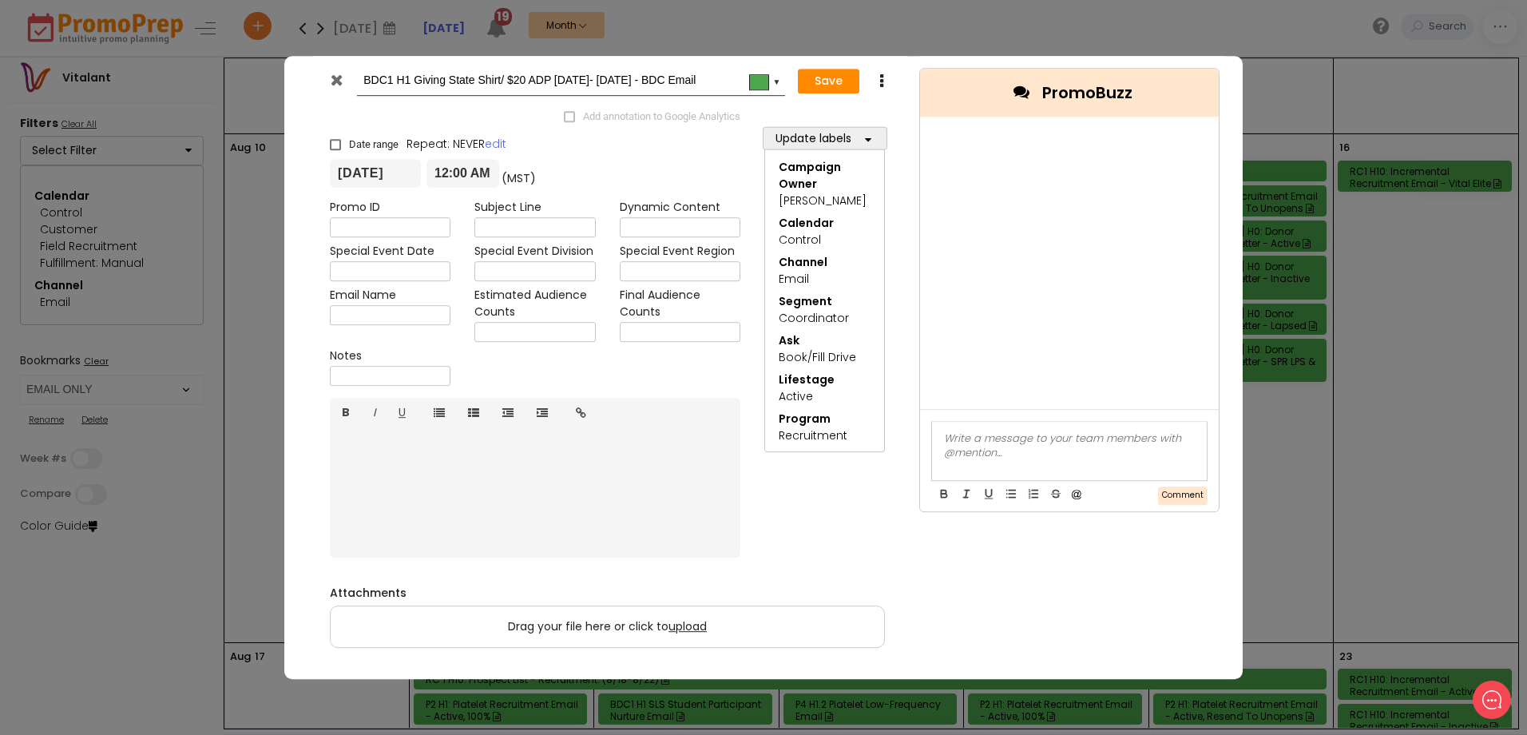
click at [337, 80] on icon at bounding box center [337, 80] width 12 height 16
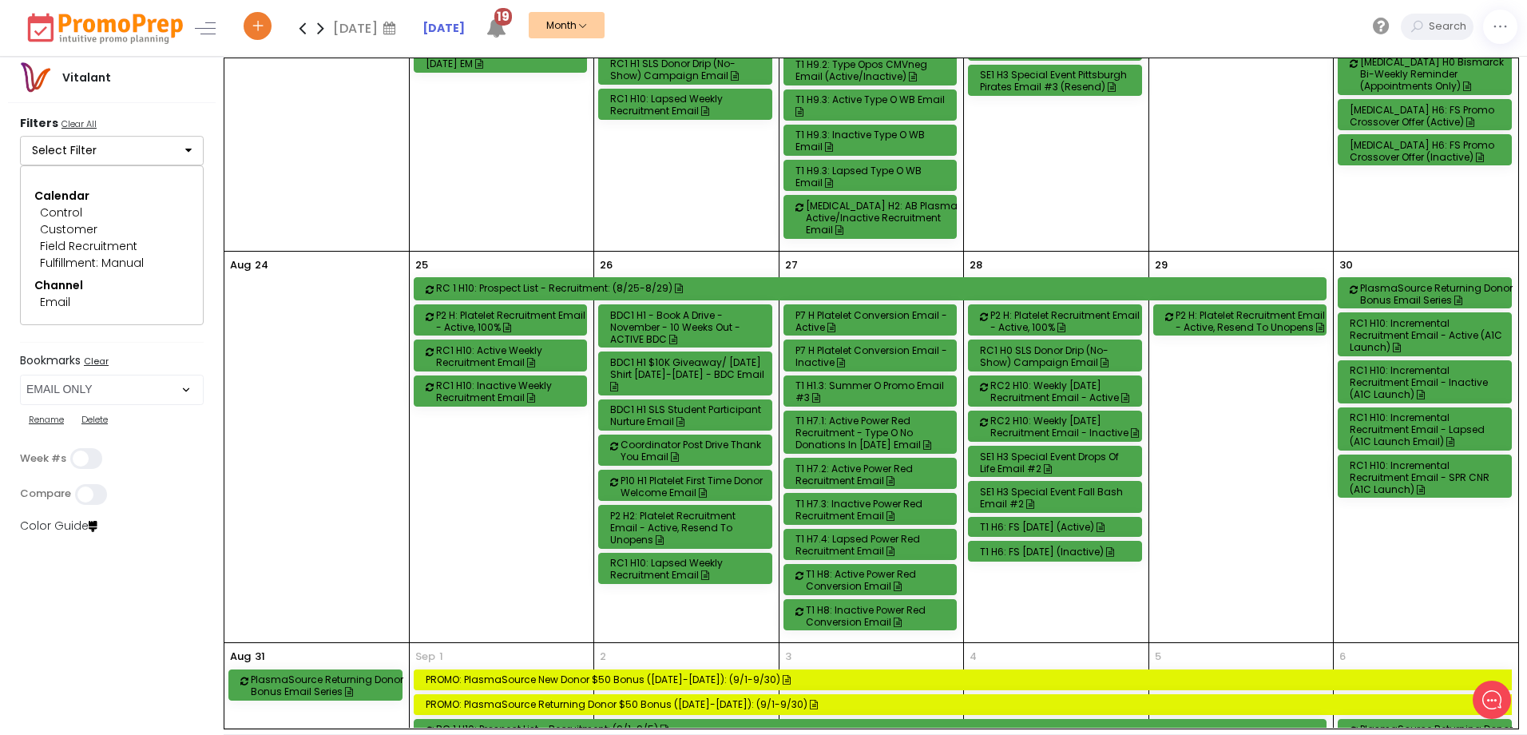
scroll to position [1452, 0]
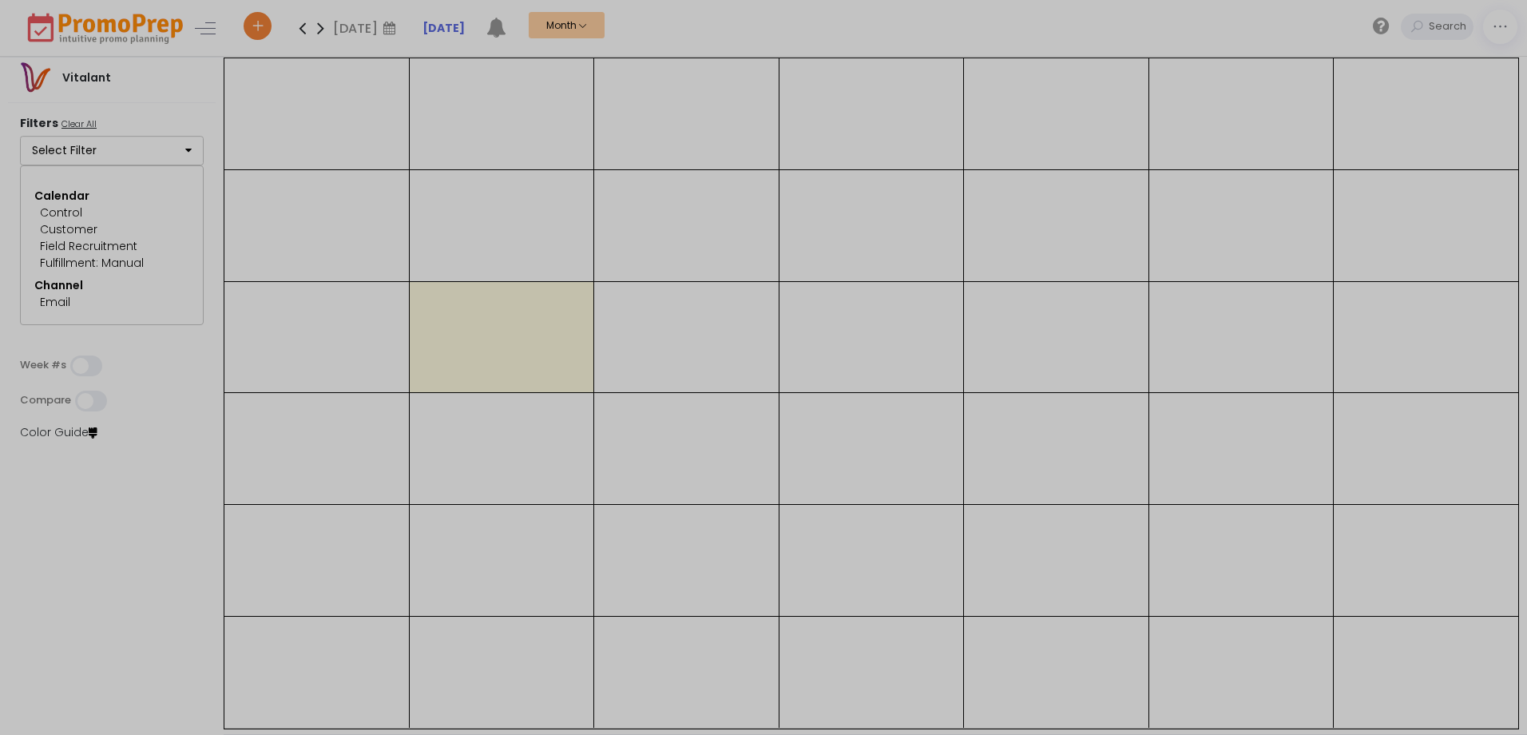
select select "219"
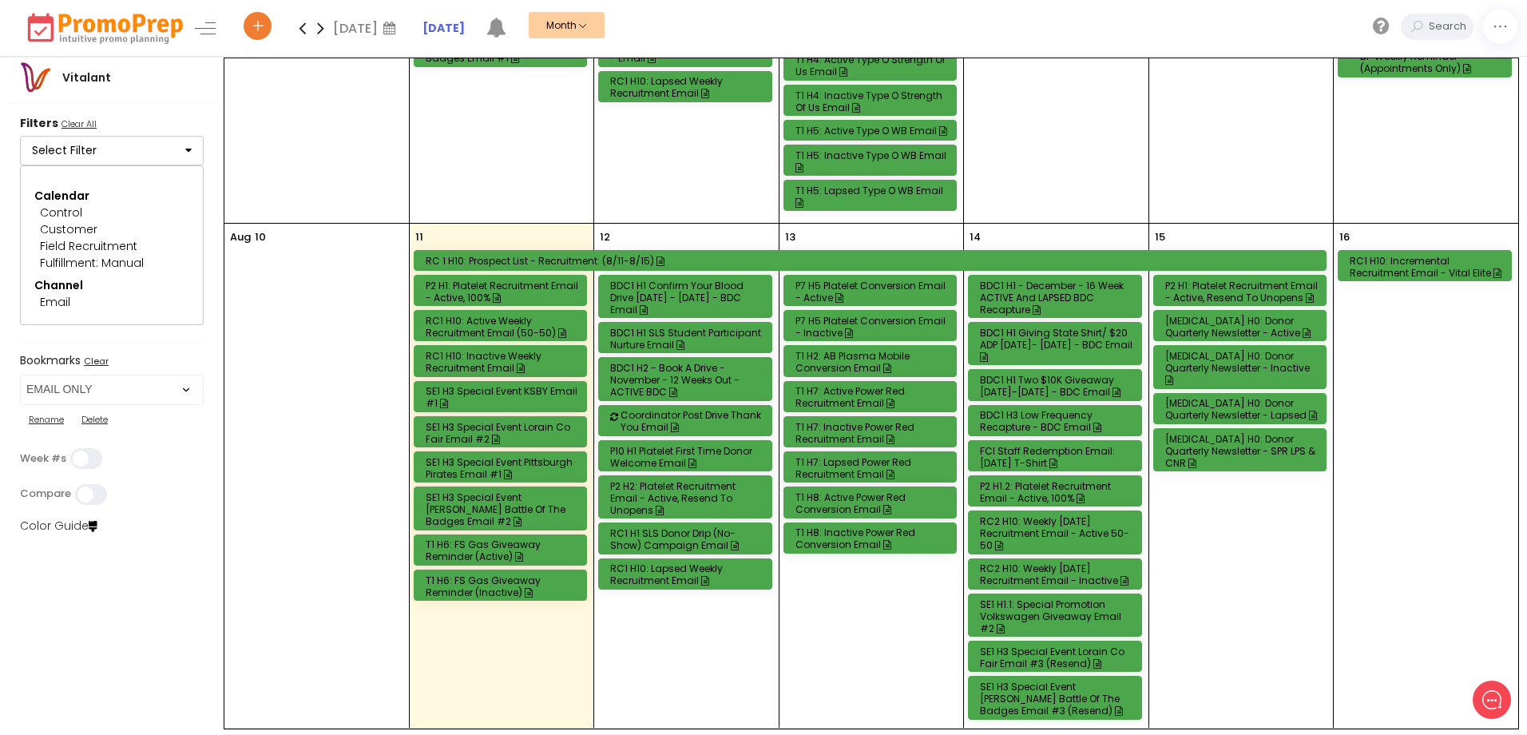
scroll to position [559, 0]
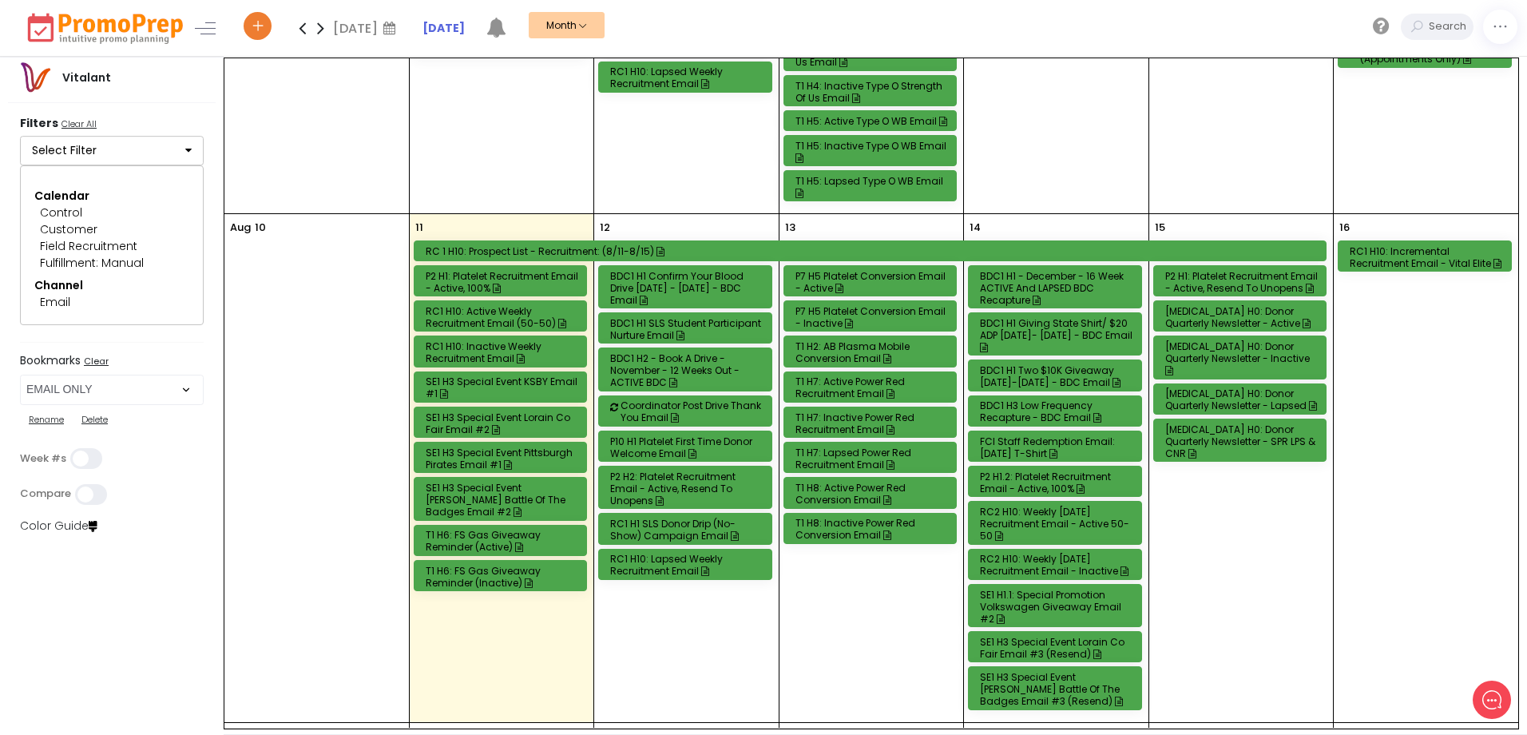
click at [913, 347] on div "T1 H2: AB Plasma Mobile Conversion Email" at bounding box center [873, 352] width 155 height 24
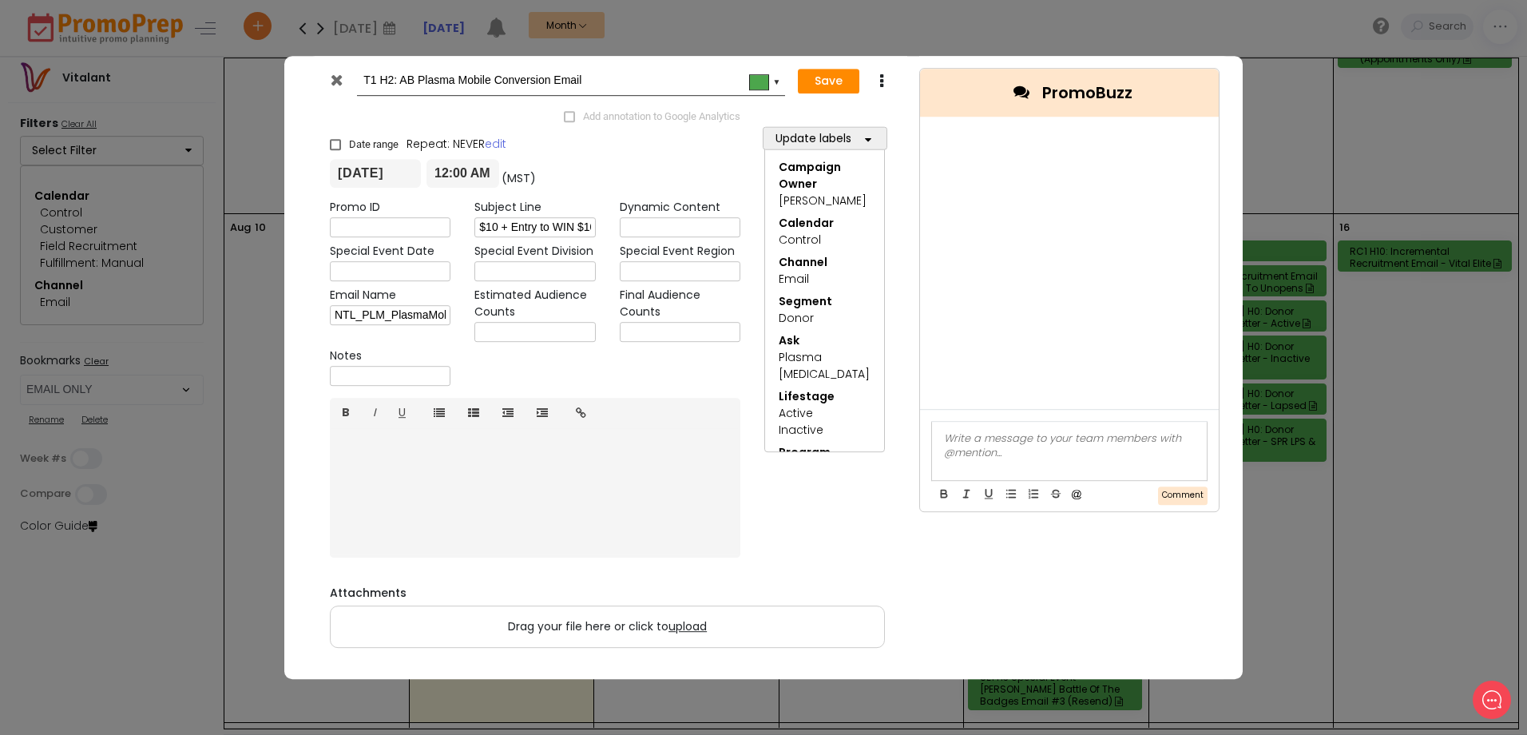
click at [340, 77] on icon at bounding box center [337, 80] width 12 height 16
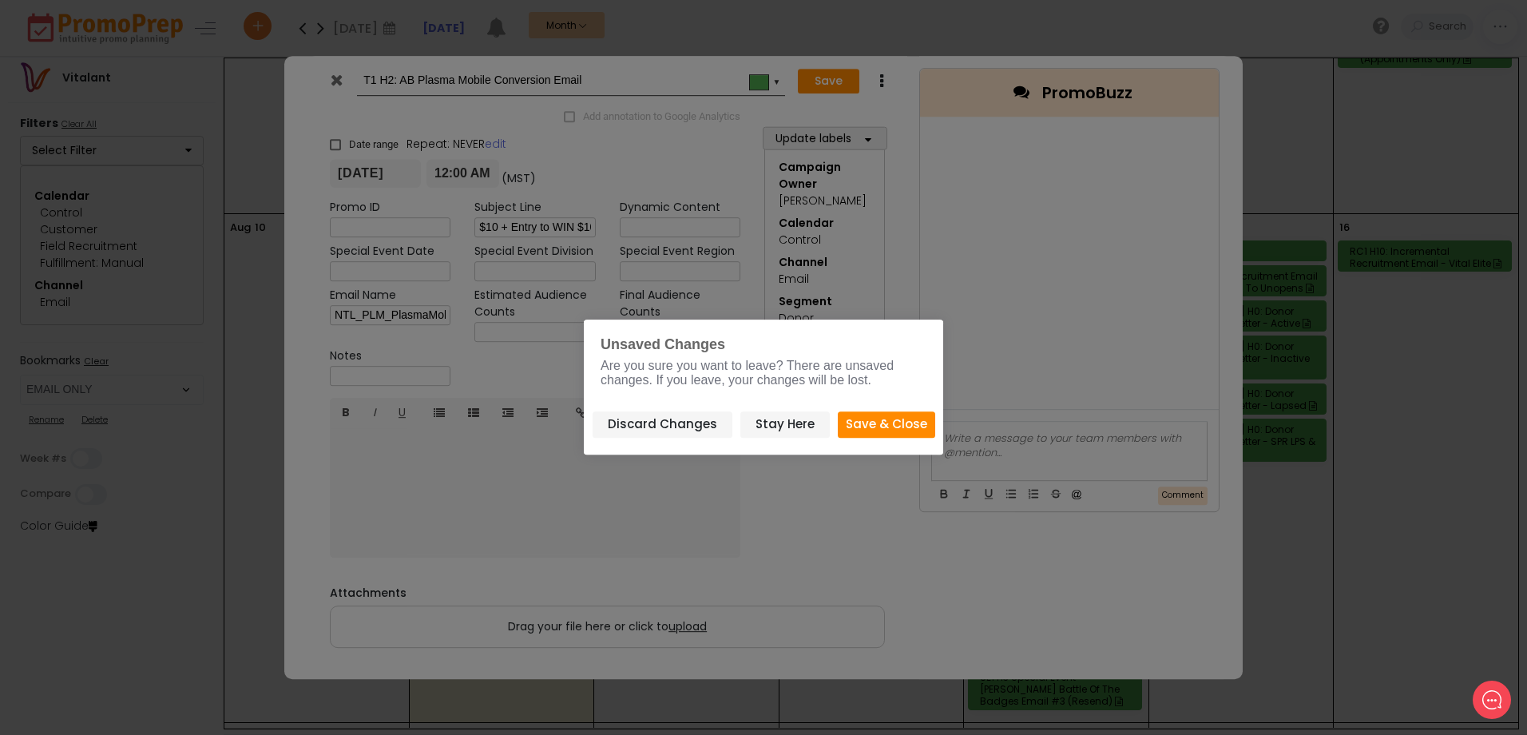
click at [884, 427] on button "Save & Close" at bounding box center [886, 424] width 97 height 26
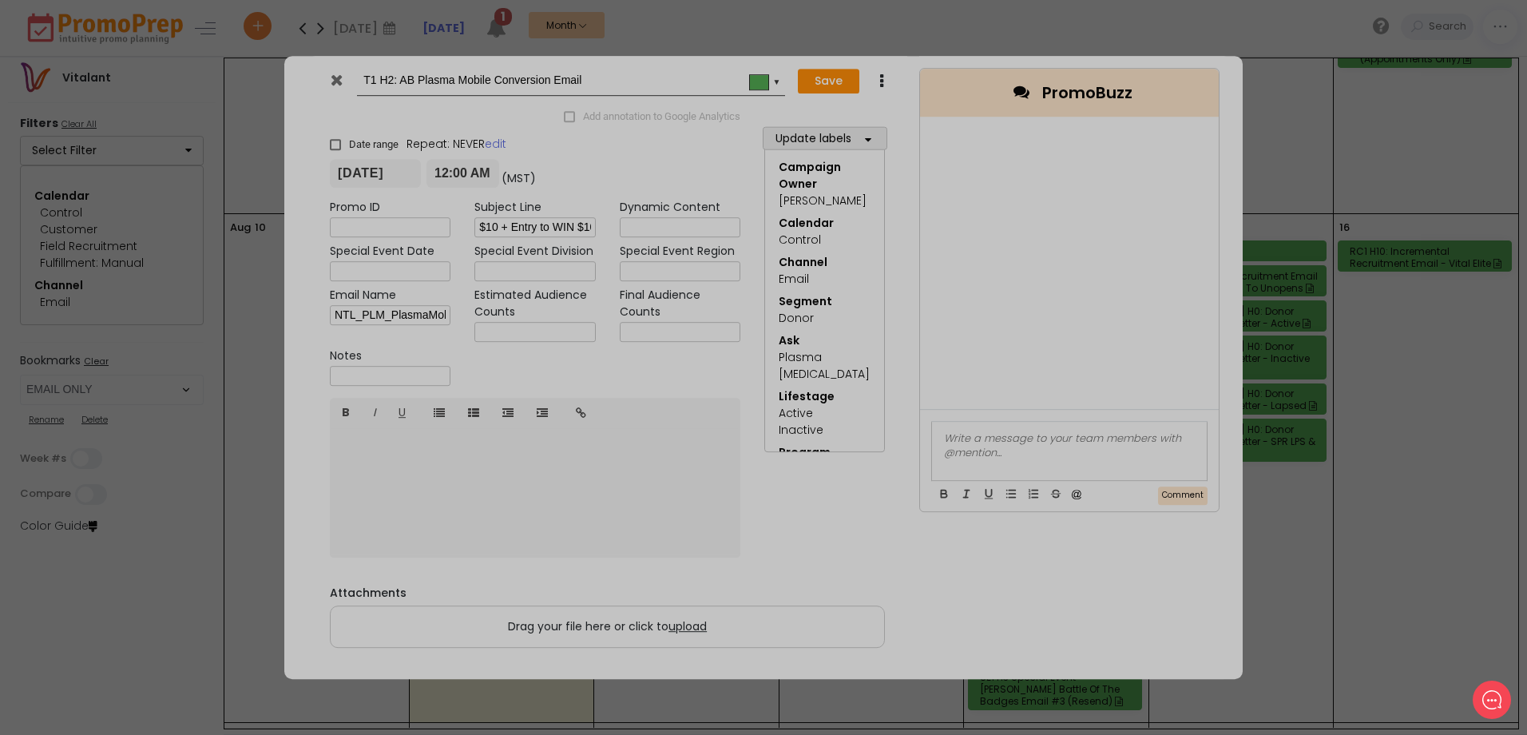
type input "2025-08-13"
type input "00:00"
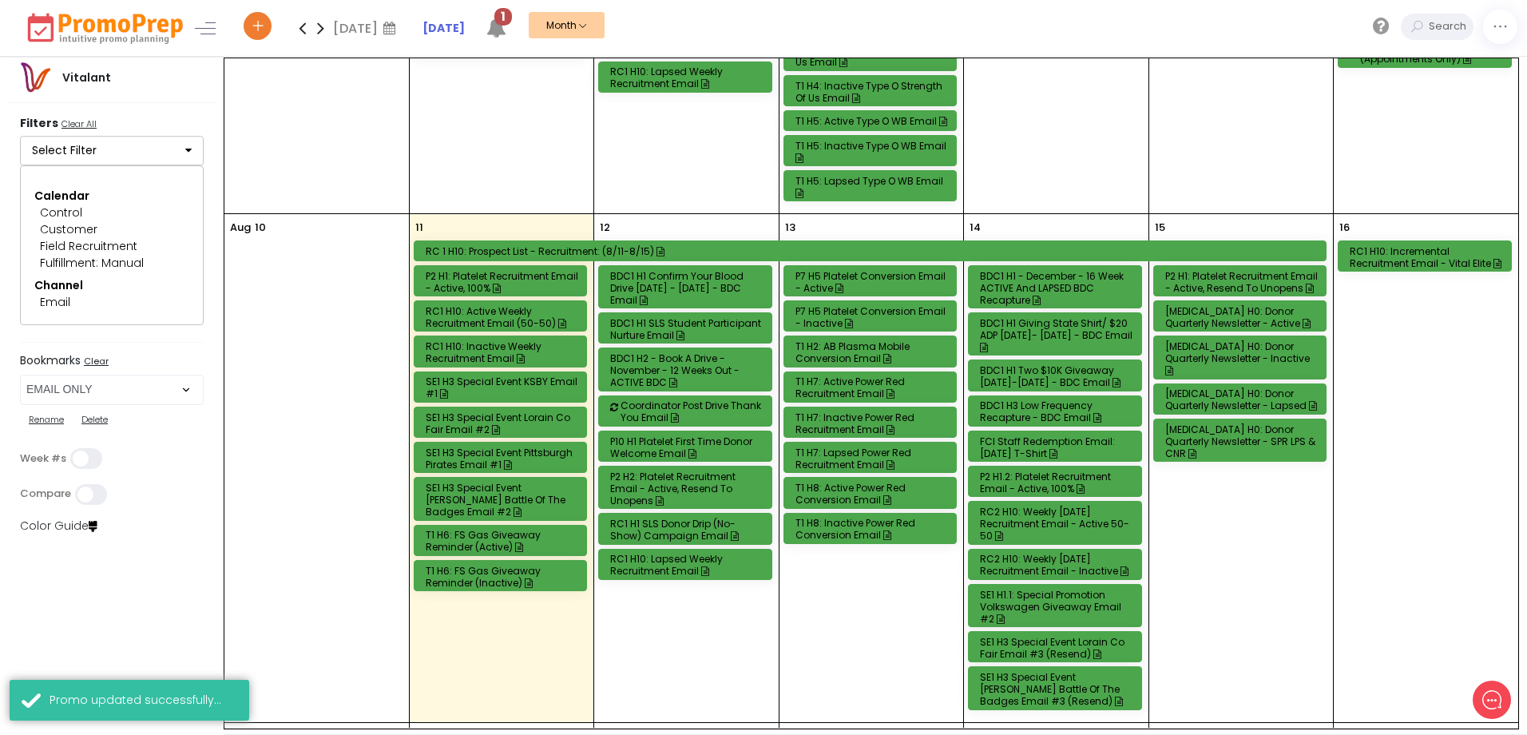
click at [865, 354] on div "T1 H2: AB Plasma Mobile Conversion Email" at bounding box center [873, 352] width 155 height 24
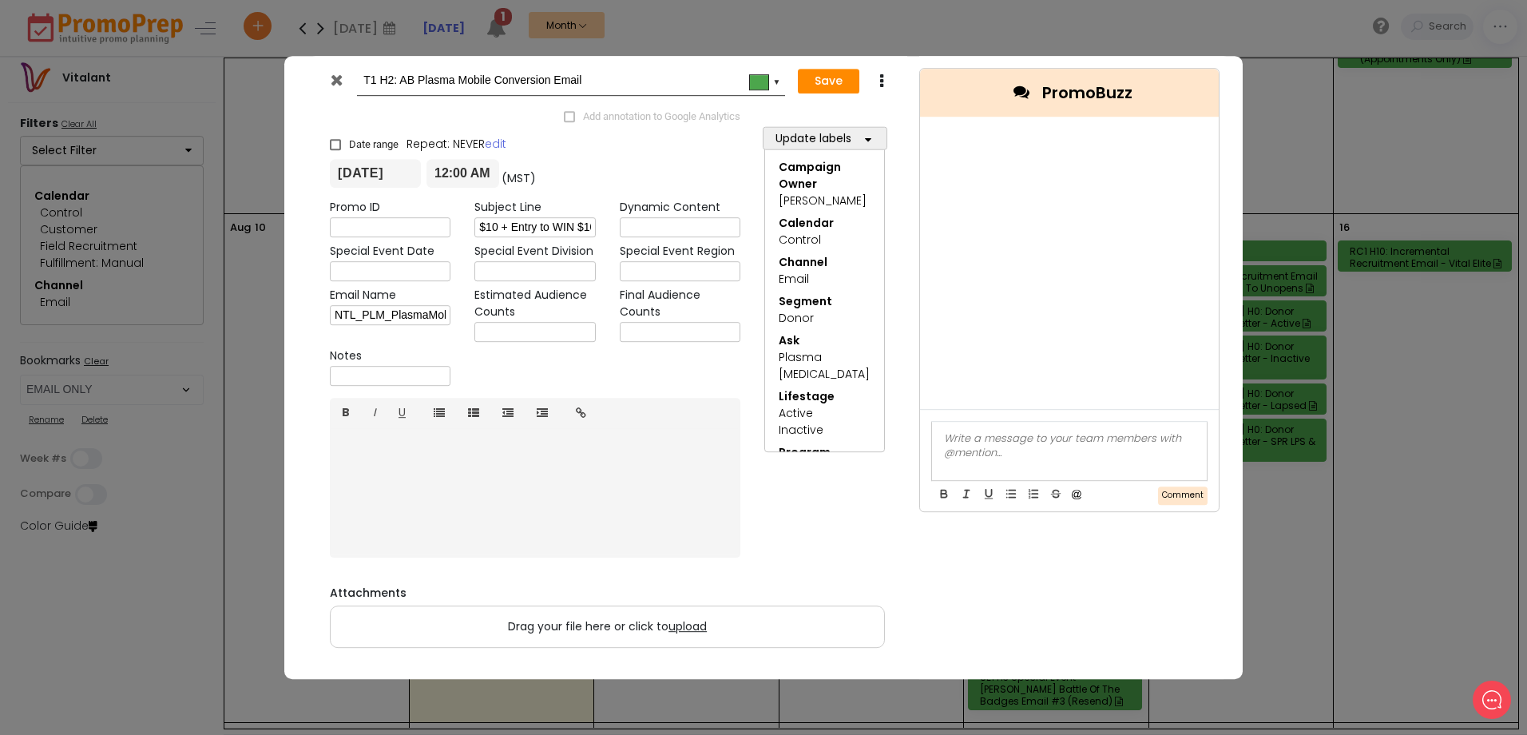
click at [335, 73] on icon at bounding box center [337, 80] width 12 height 16
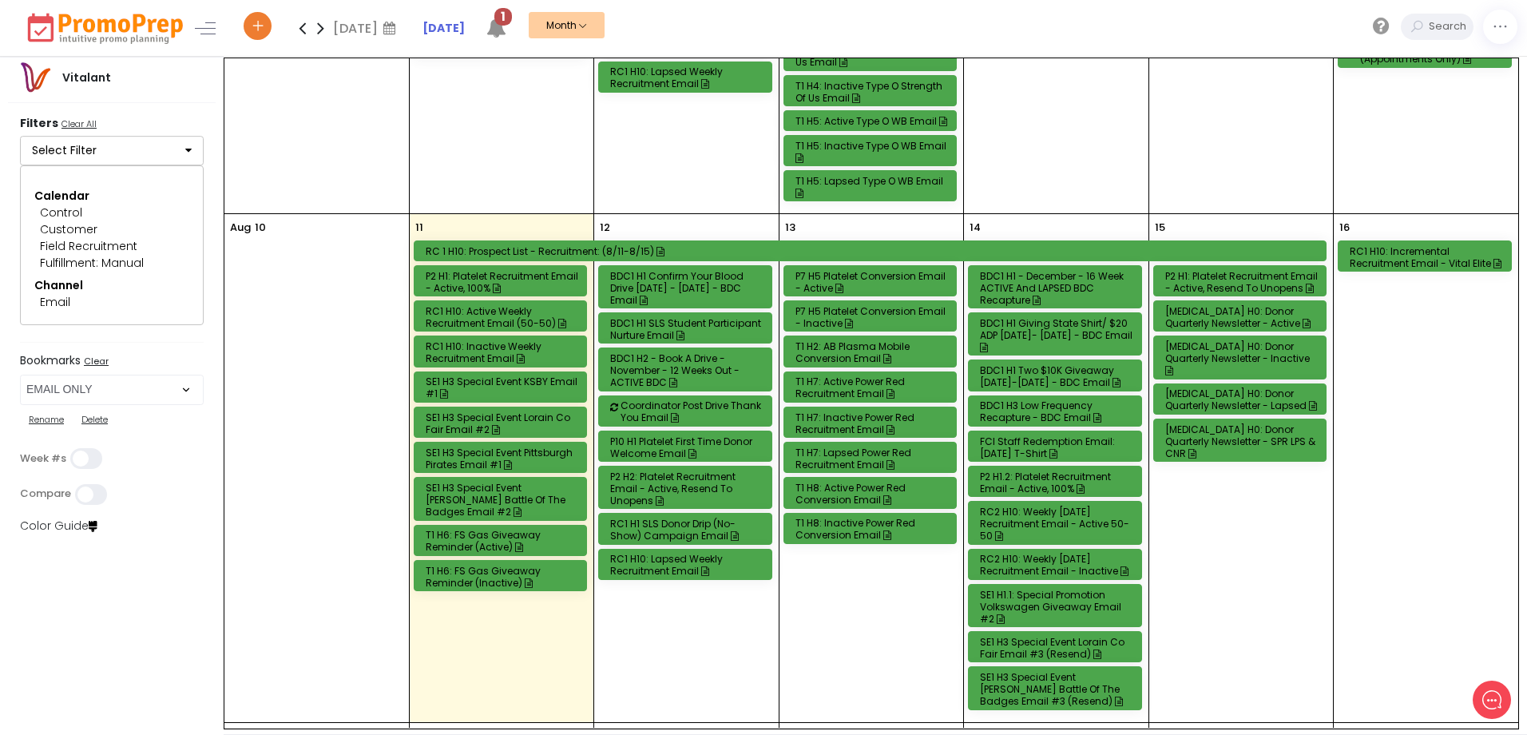
click at [843, 350] on div "T1 H2: AB Plasma Mobile Conversion Email" at bounding box center [873, 352] width 155 height 24
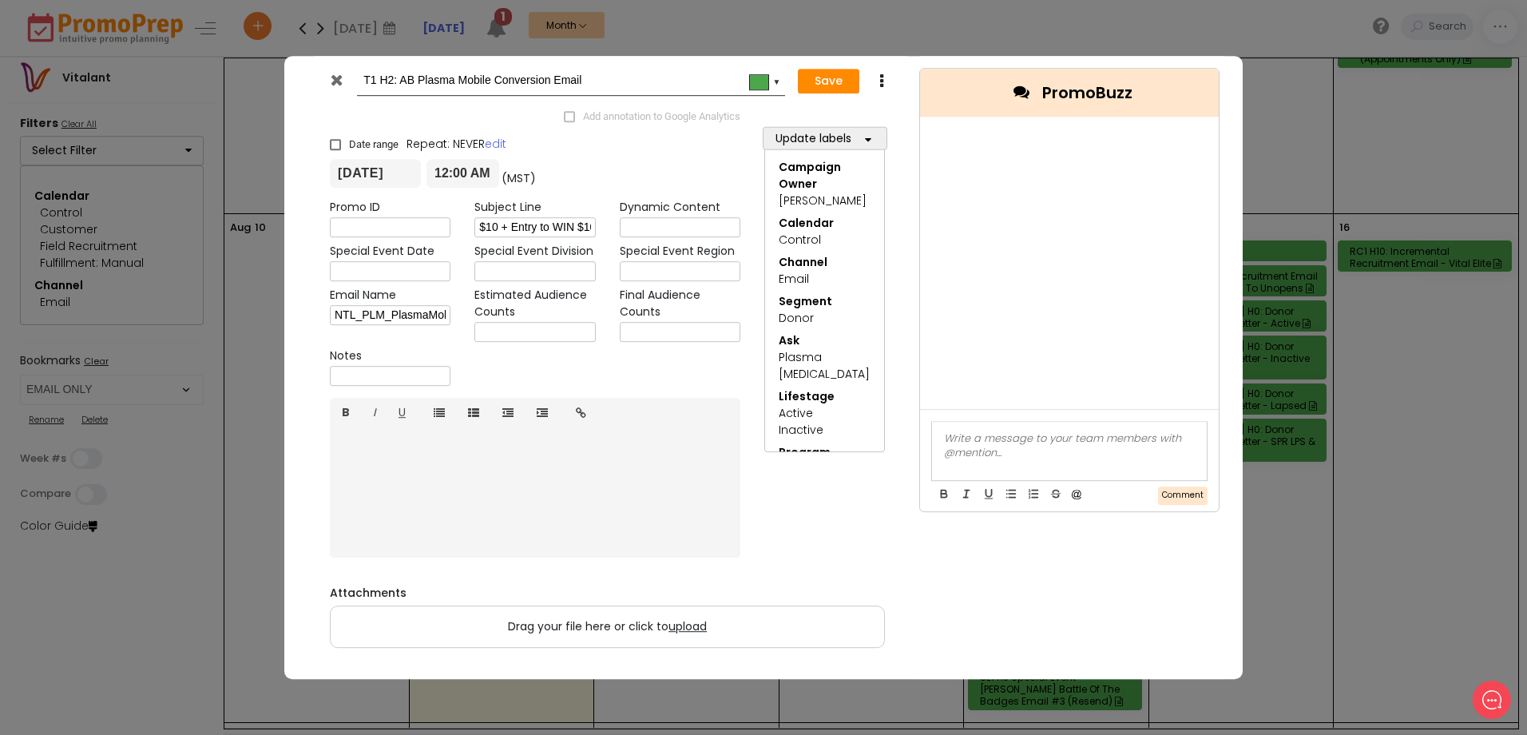
click at [490, 330] on input "text" at bounding box center [535, 332] width 121 height 20
type input "2,064"
click at [814, 85] on button "Save" at bounding box center [829, 82] width 62 height 26
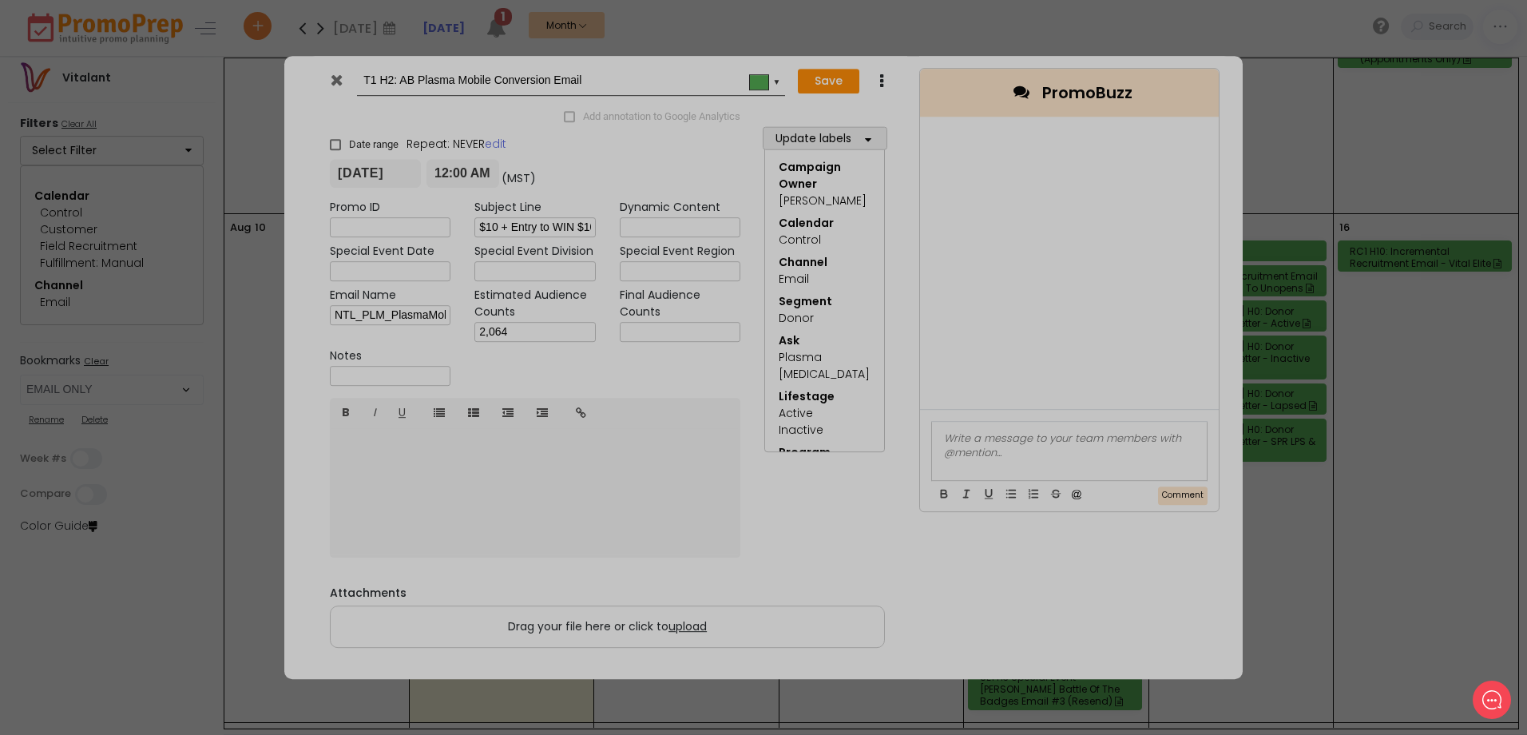
type input "2025-08-13"
type input "00:00"
